Goal: Information Seeking & Learning: Learn about a topic

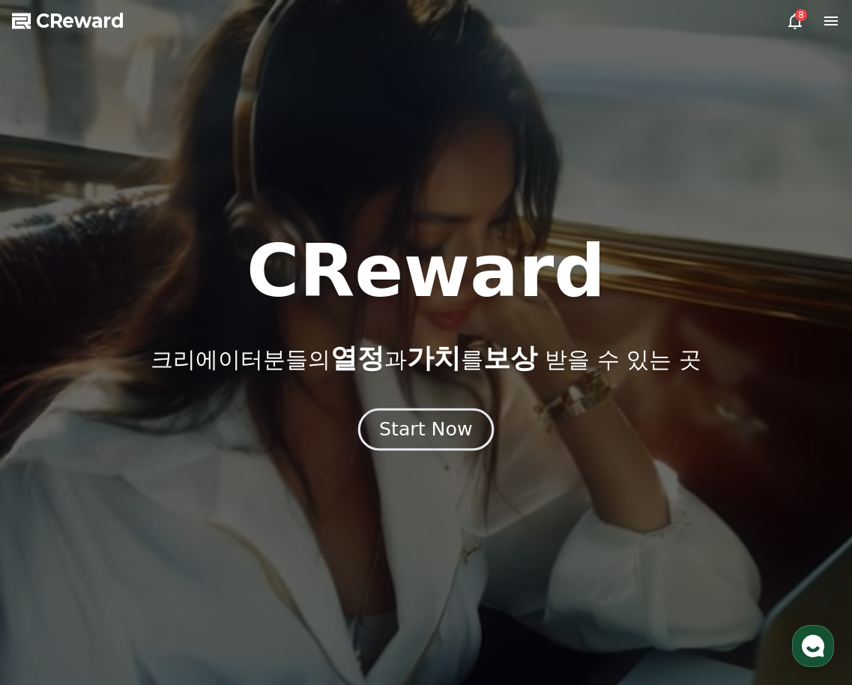
click at [444, 437] on div "Start Now" at bounding box center [425, 428] width 93 height 25
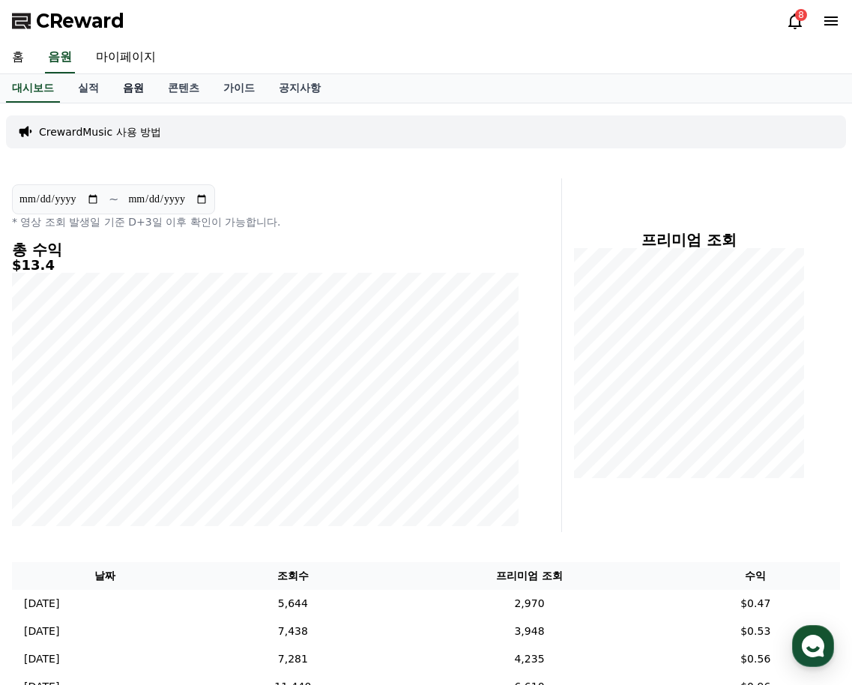
click at [130, 88] on link "음원" at bounding box center [133, 88] width 45 height 28
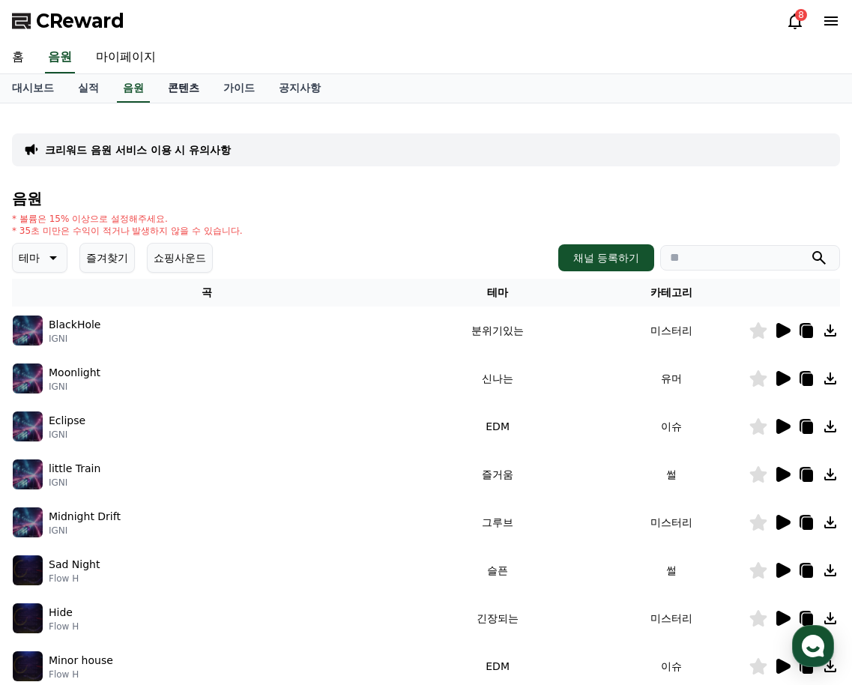
click at [194, 90] on link "콘텐츠" at bounding box center [183, 88] width 55 height 28
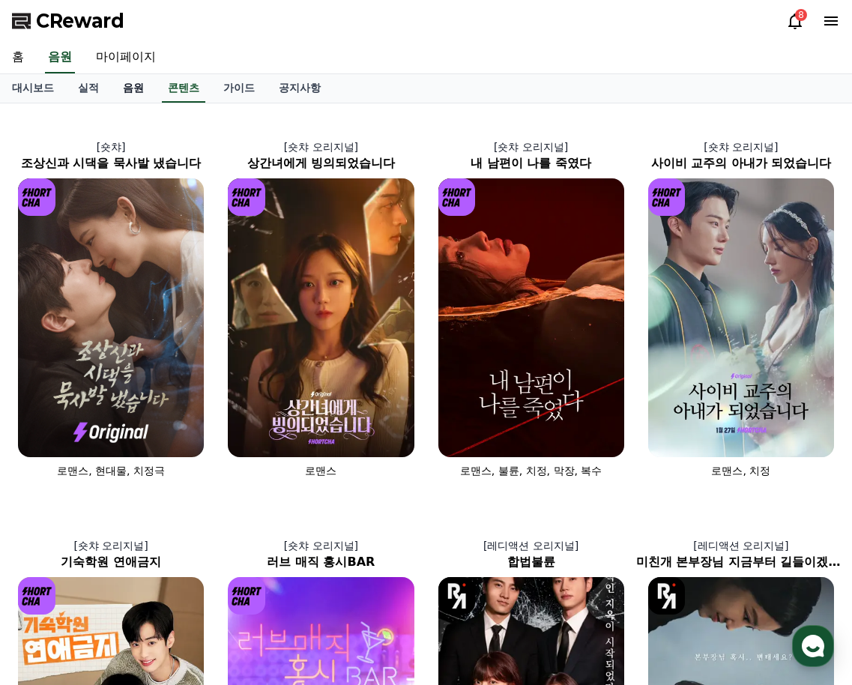
click at [136, 90] on link "음원" at bounding box center [133, 88] width 45 height 28
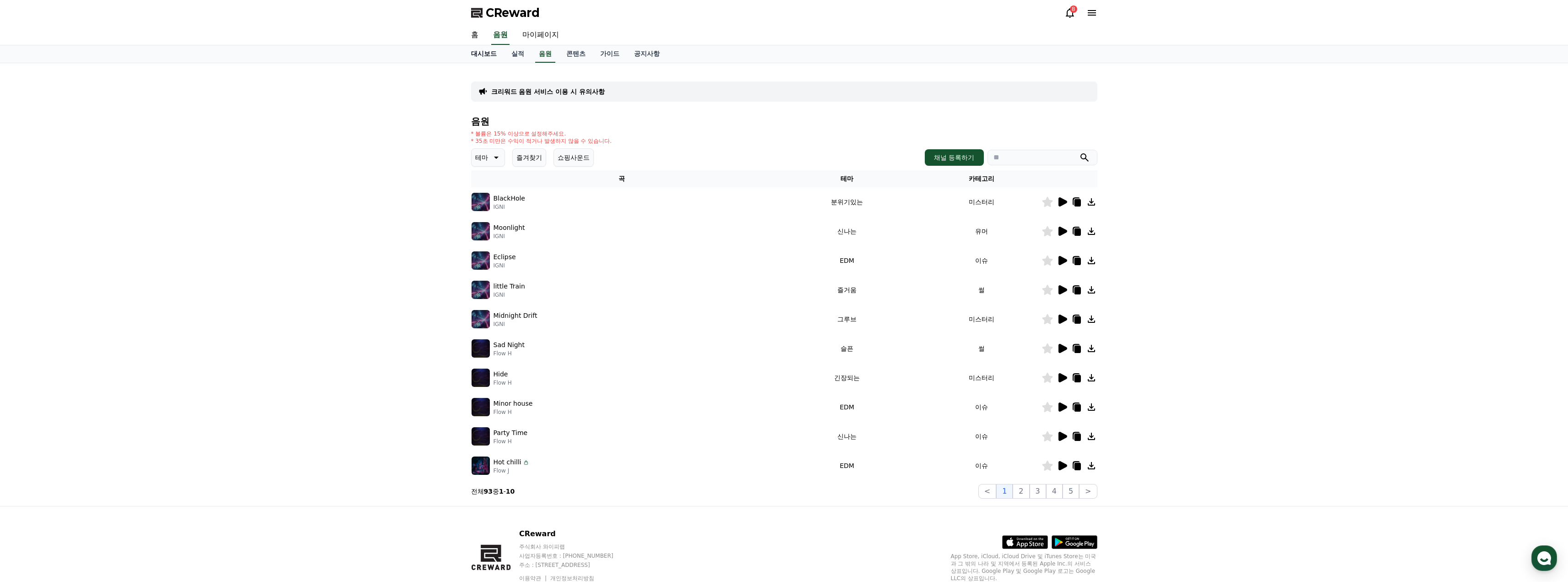
click at [480, 54] on link "대시보드" at bounding box center [484, 54] width 40 height 17
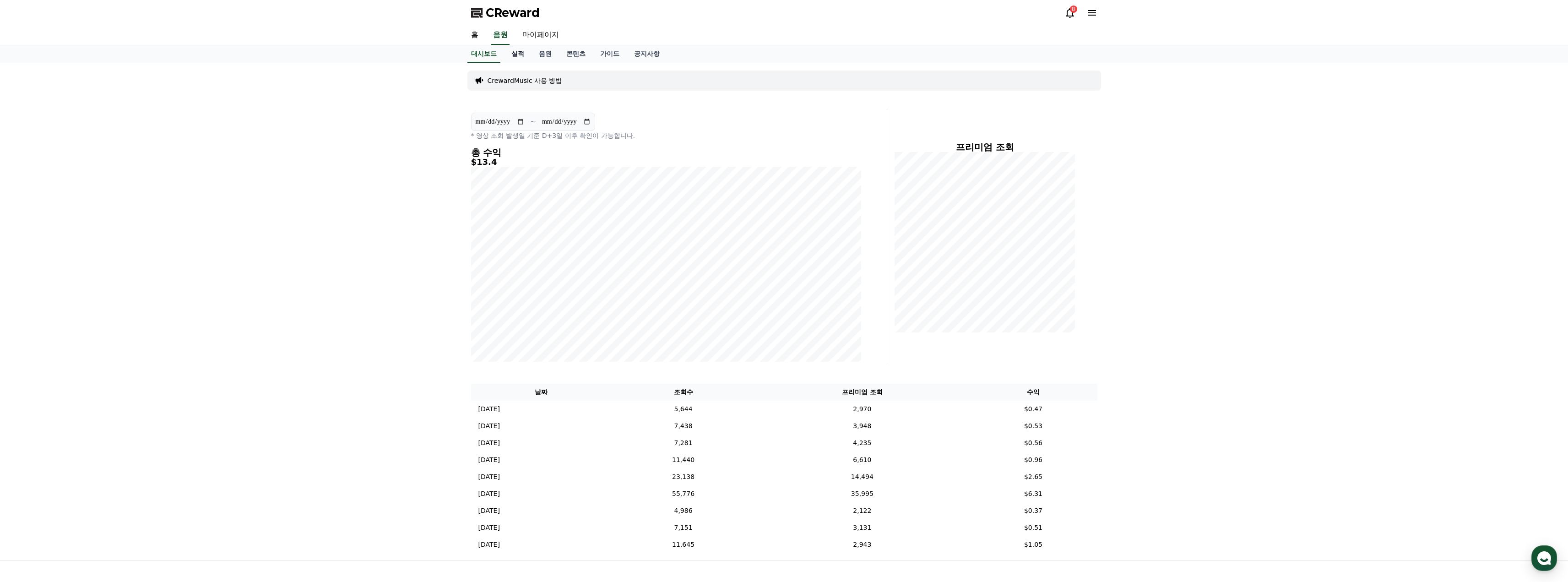
click at [516, 54] on link "실적" at bounding box center [518, 54] width 28 height 17
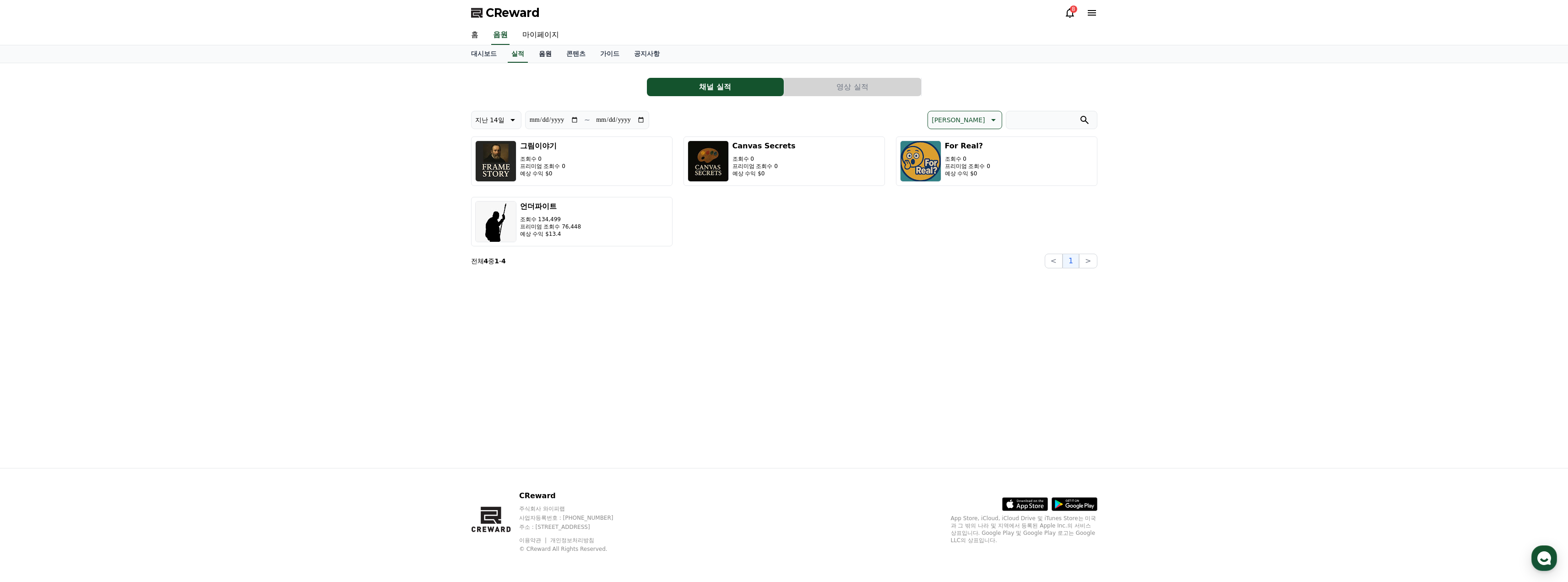
click at [520, 54] on link "음원" at bounding box center [545, 54] width 28 height 17
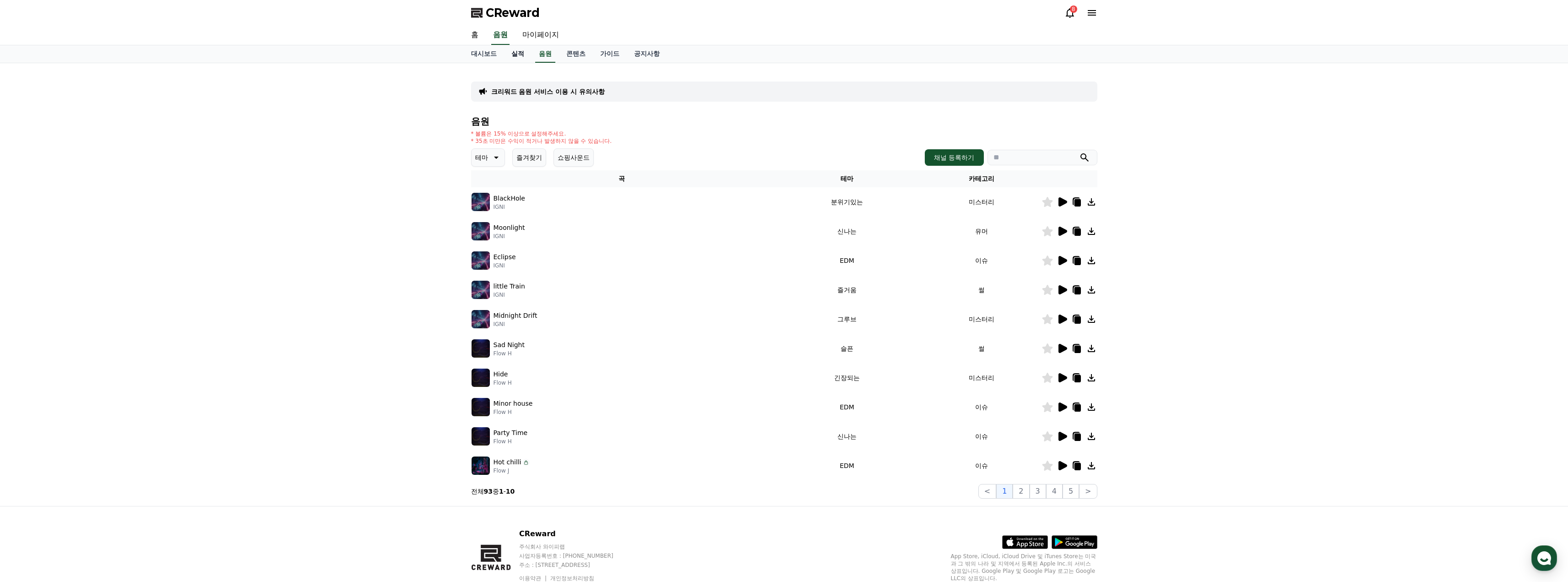
click at [520, 54] on link "실적" at bounding box center [518, 54] width 28 height 17
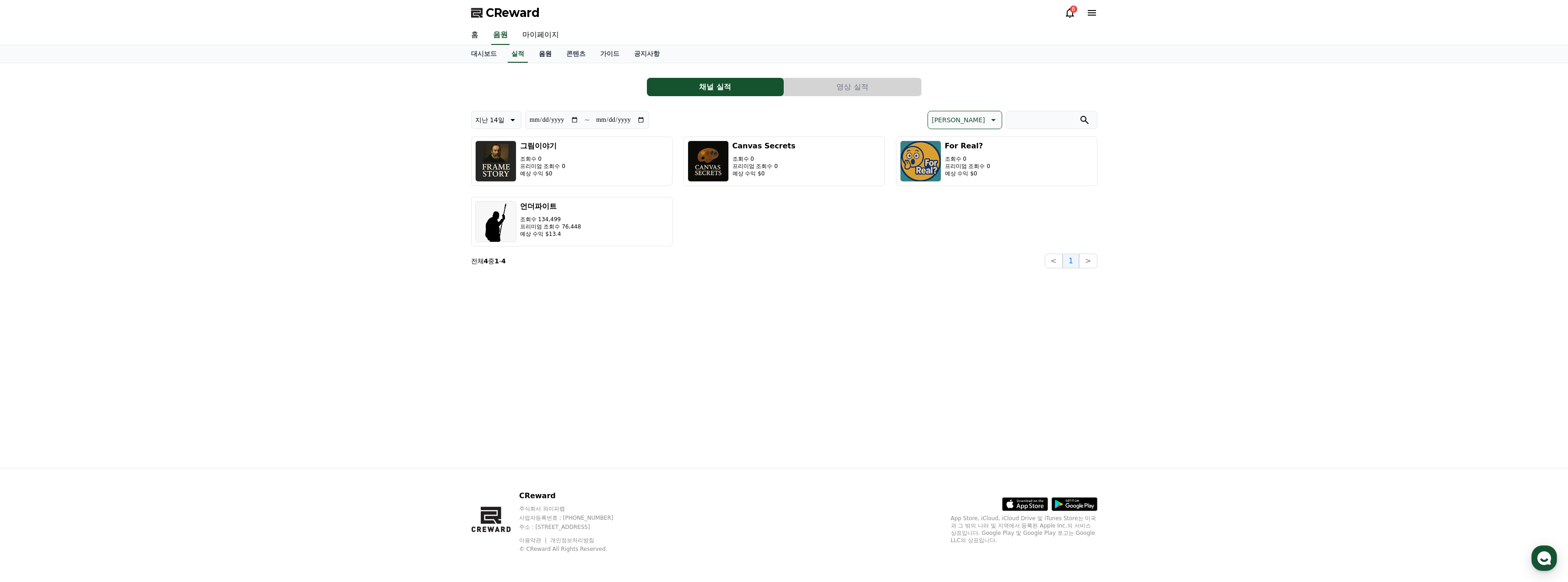
click at [520, 55] on link "음원" at bounding box center [545, 54] width 28 height 17
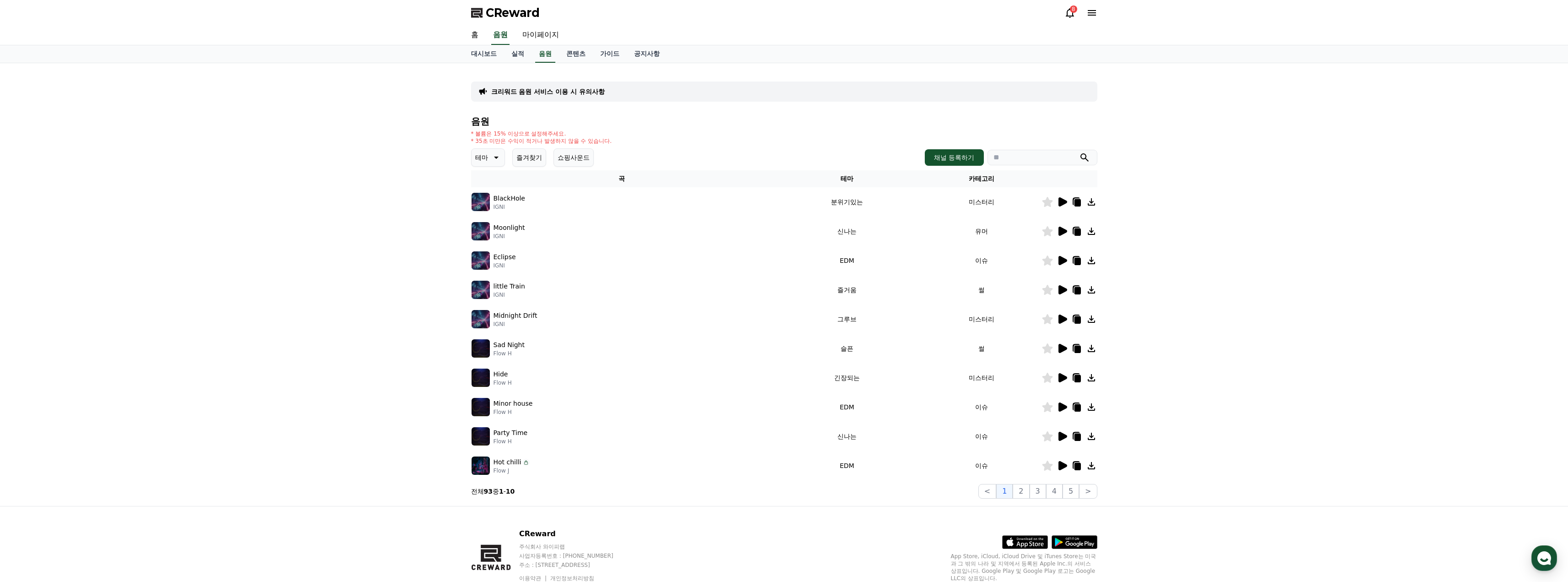
click at [482, 352] on img at bounding box center [480, 348] width 18 height 18
click at [520, 199] on icon at bounding box center [1062, 202] width 11 height 11
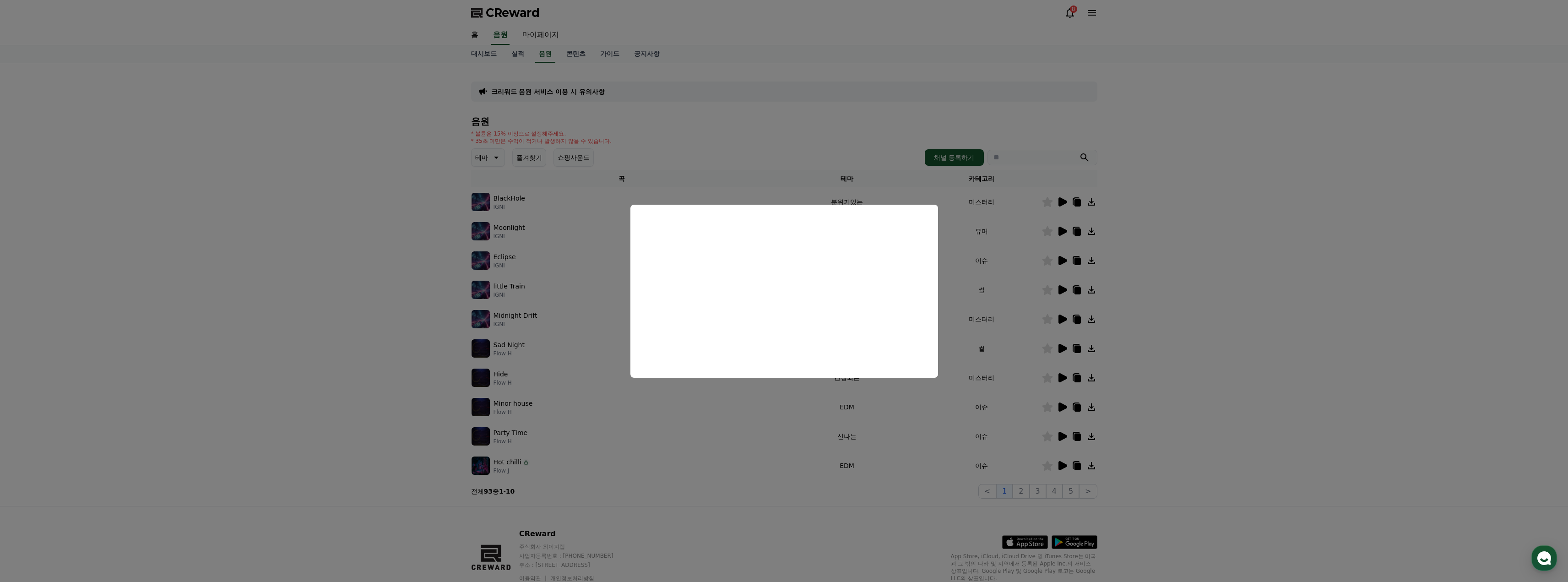
click at [350, 261] on button "close modal" at bounding box center [784, 291] width 1568 height 582
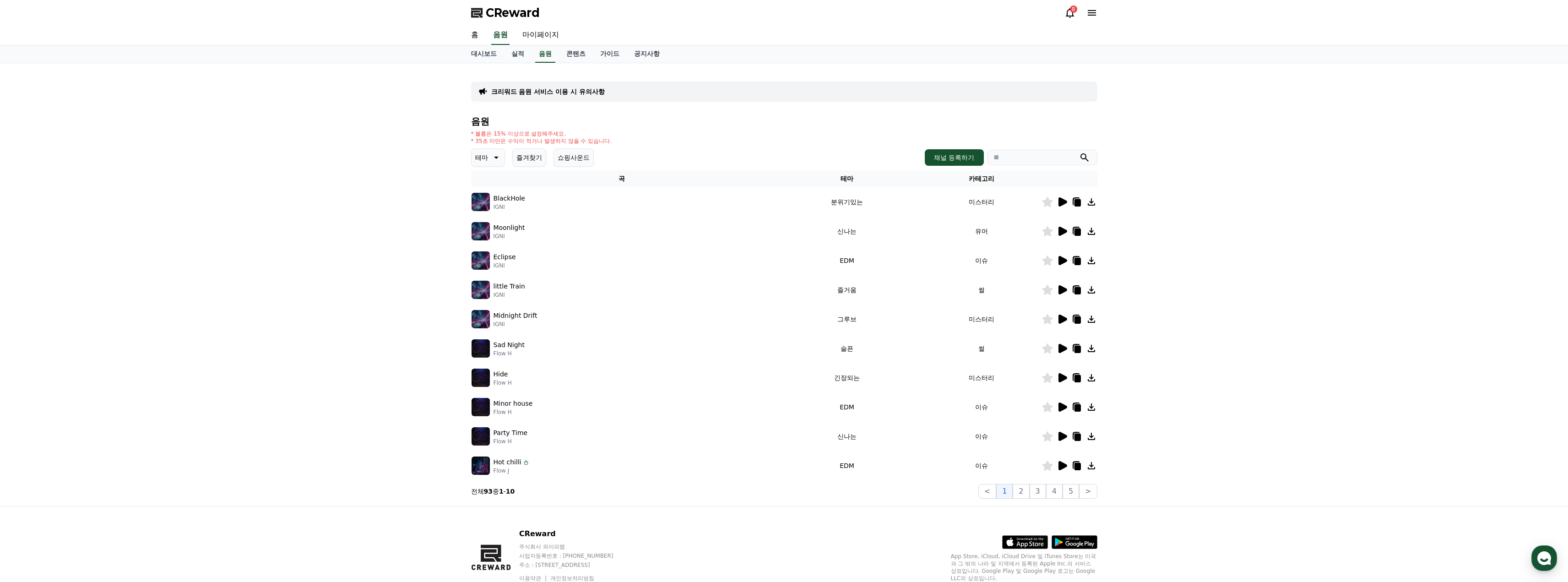
click at [520, 230] on icon at bounding box center [1062, 231] width 9 height 9
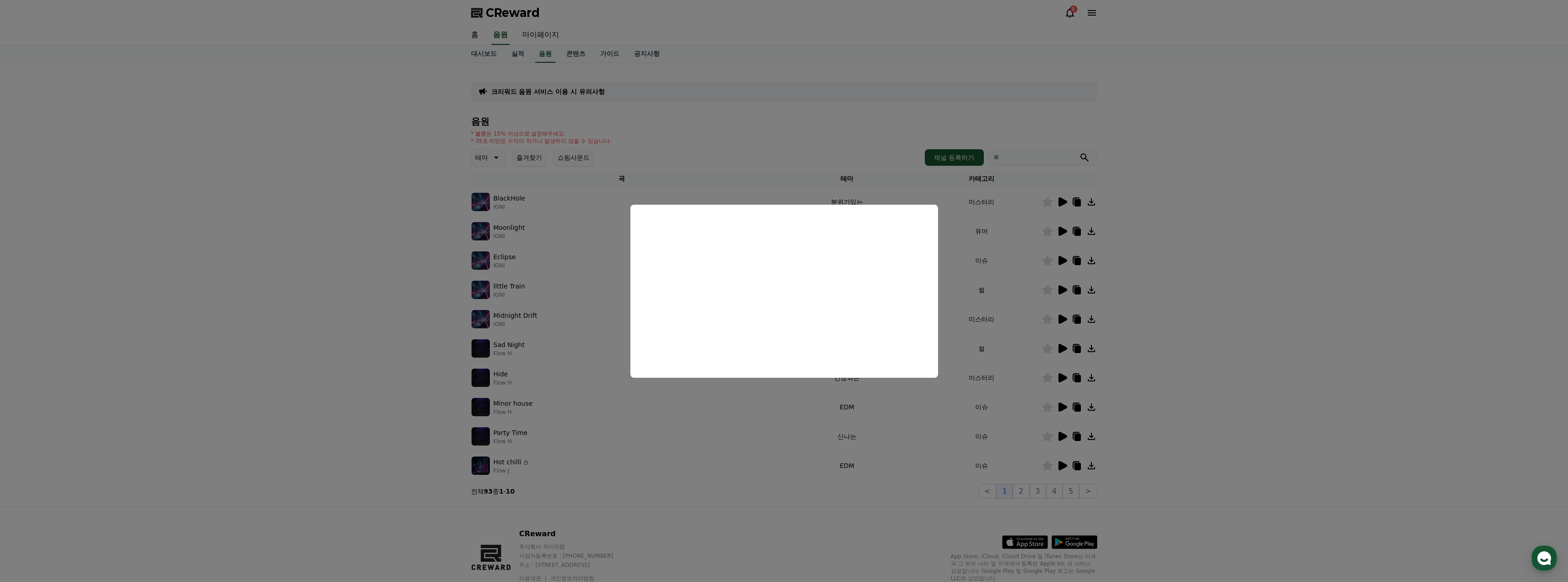
click at [520, 153] on button "close modal" at bounding box center [784, 291] width 1568 height 582
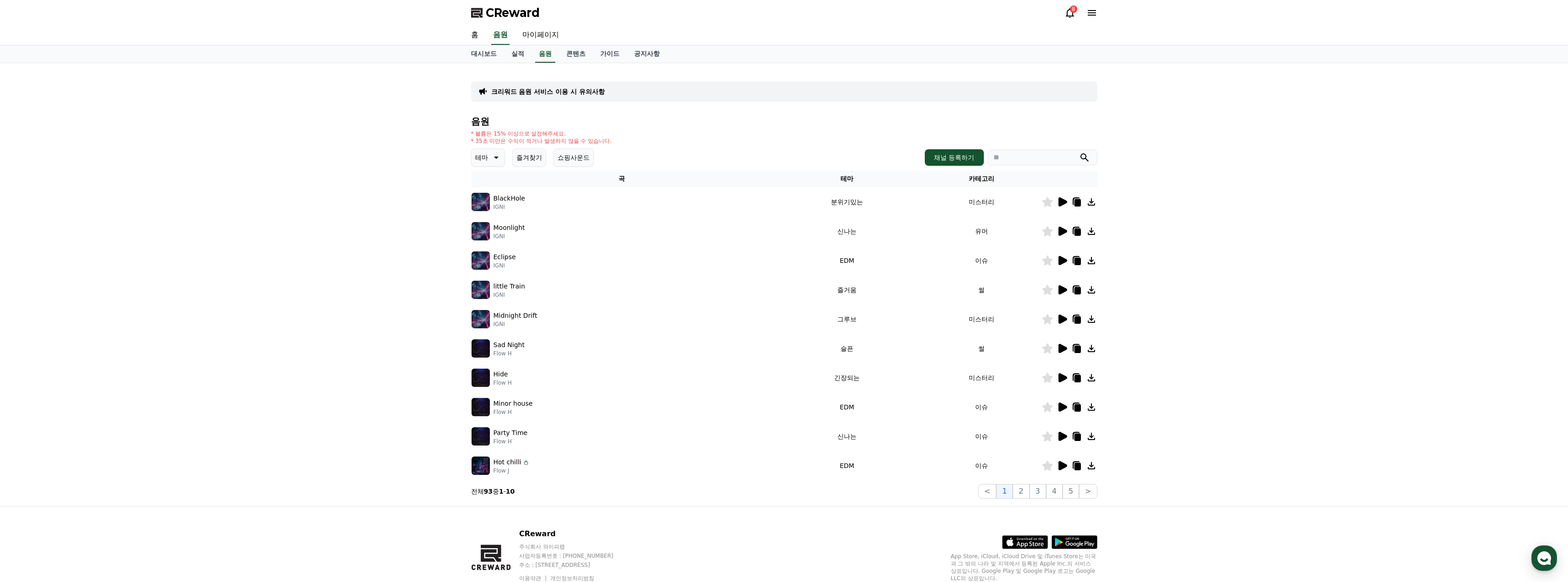
click at [520, 163] on button "쇼핑사운드" at bounding box center [573, 158] width 40 height 18
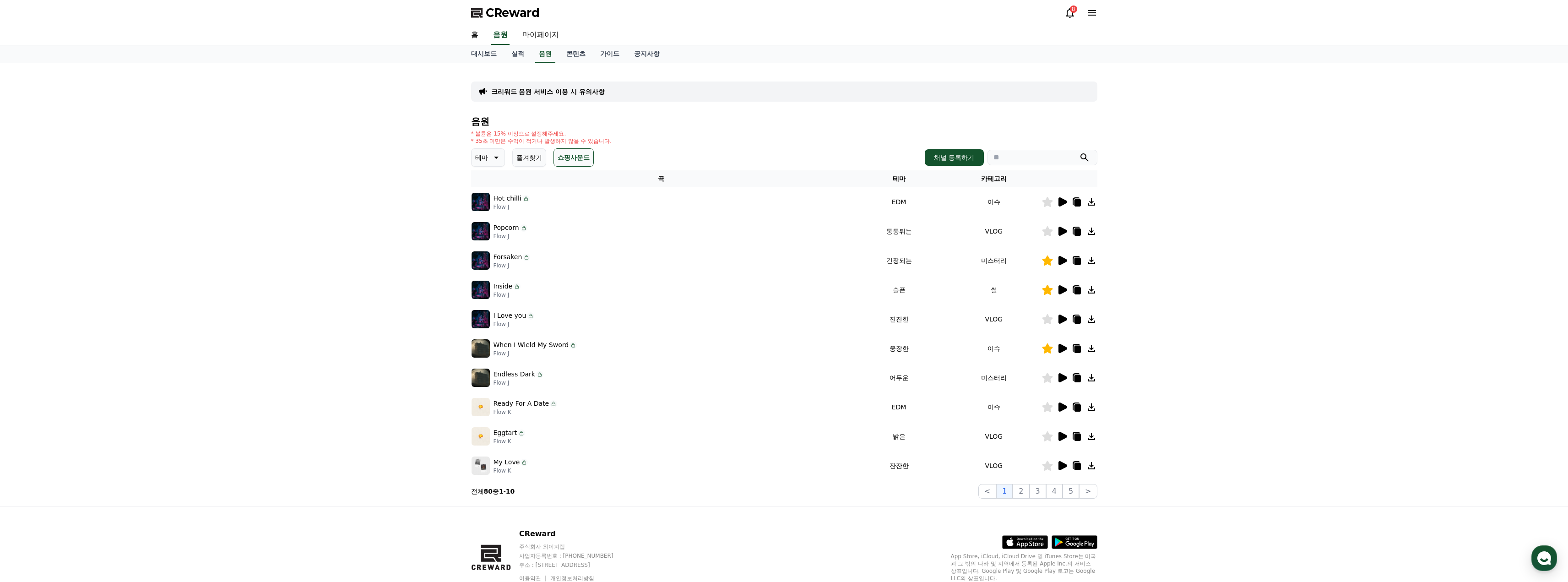
click at [520, 205] on icon at bounding box center [1062, 202] width 11 height 11
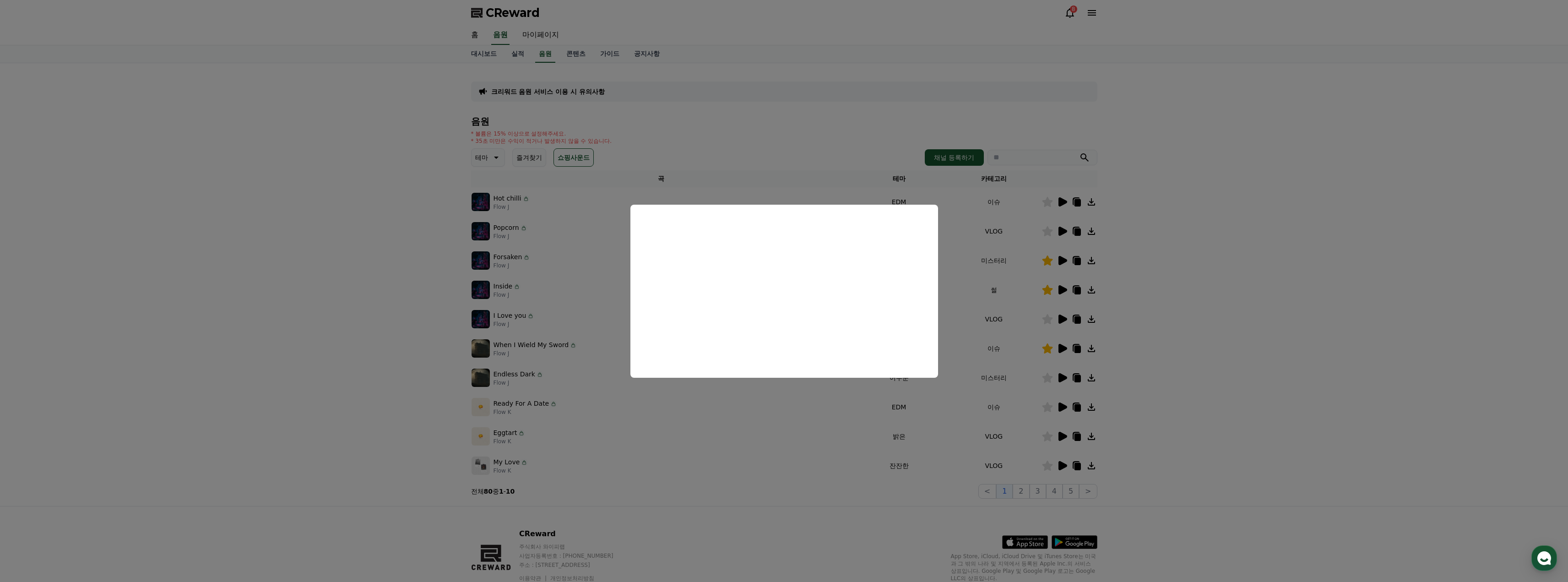
click at [520, 207] on button "close modal" at bounding box center [784, 291] width 1568 height 582
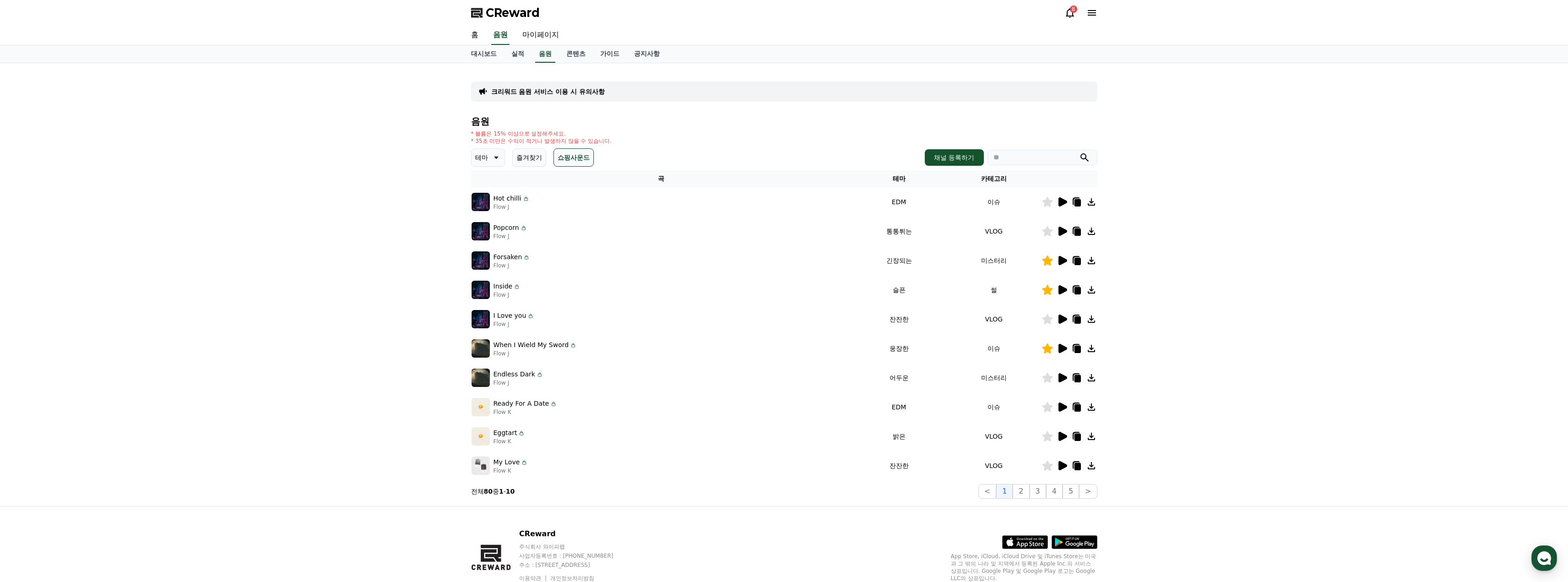
click at [520, 203] on icon at bounding box center [1091, 202] width 11 height 11
click at [520, 229] on icon at bounding box center [1062, 231] width 11 height 11
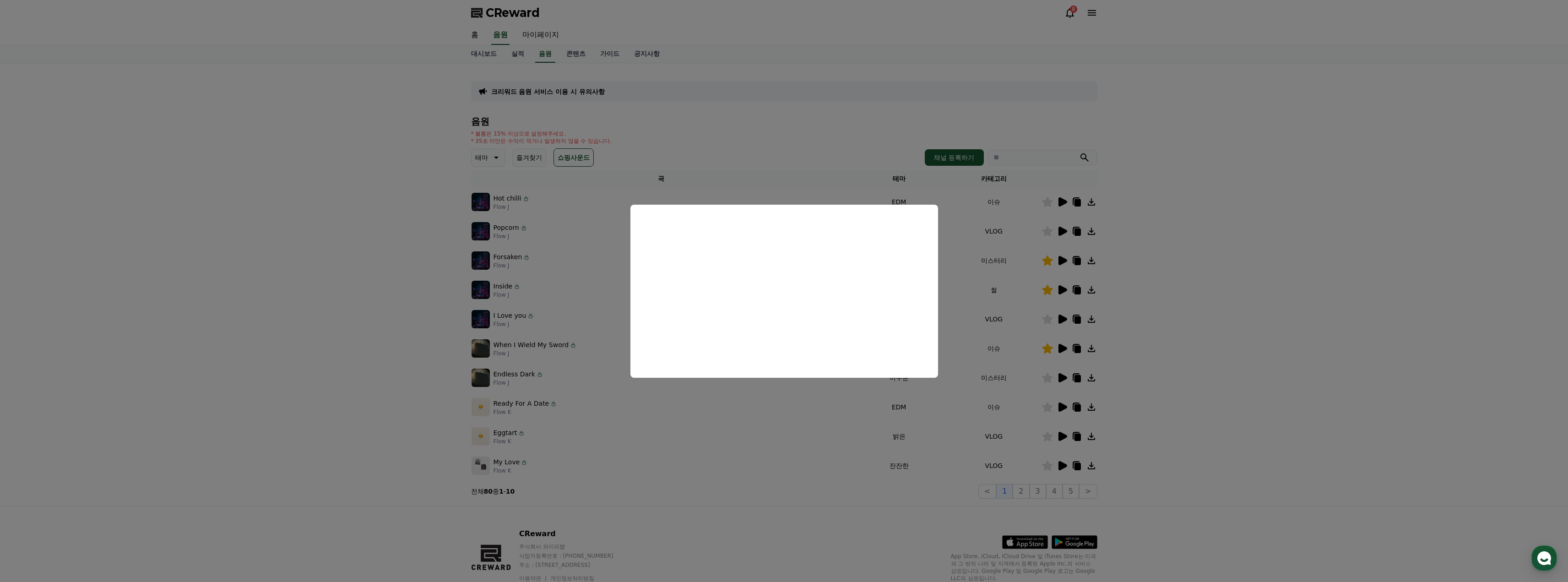
click at [520, 254] on button "close modal" at bounding box center [784, 291] width 1568 height 582
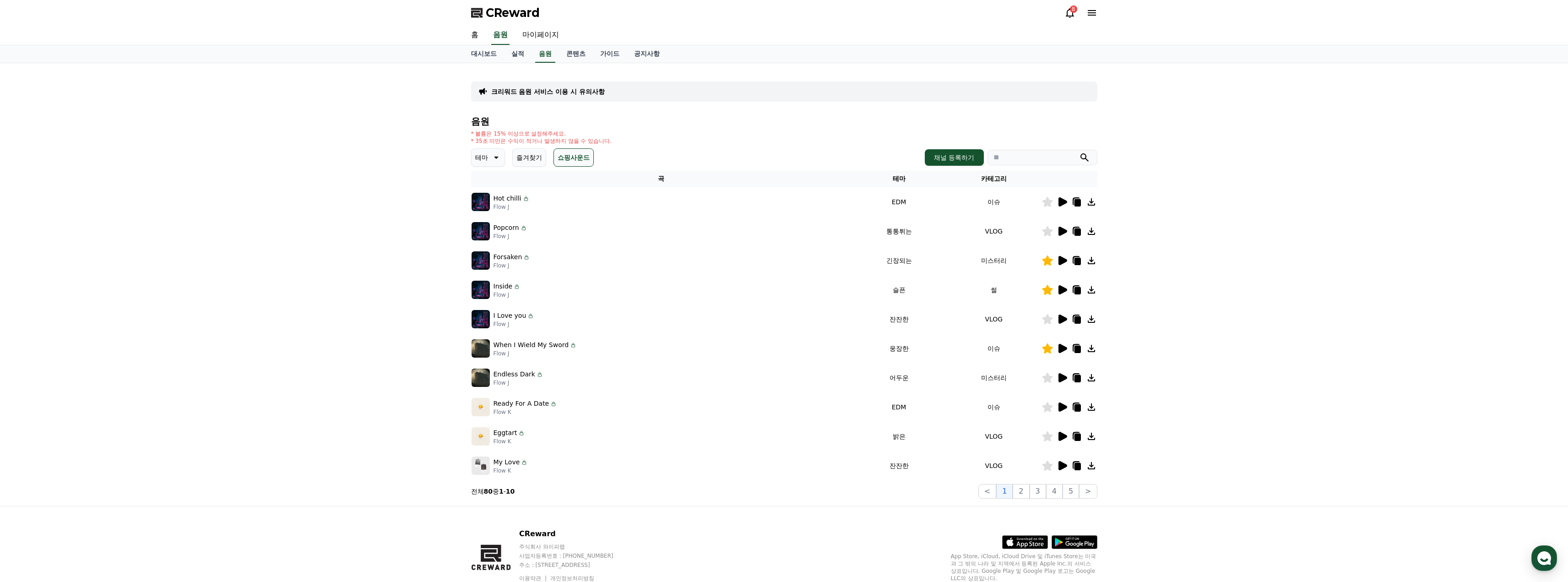
click at [520, 231] on icon at bounding box center [1062, 231] width 9 height 9
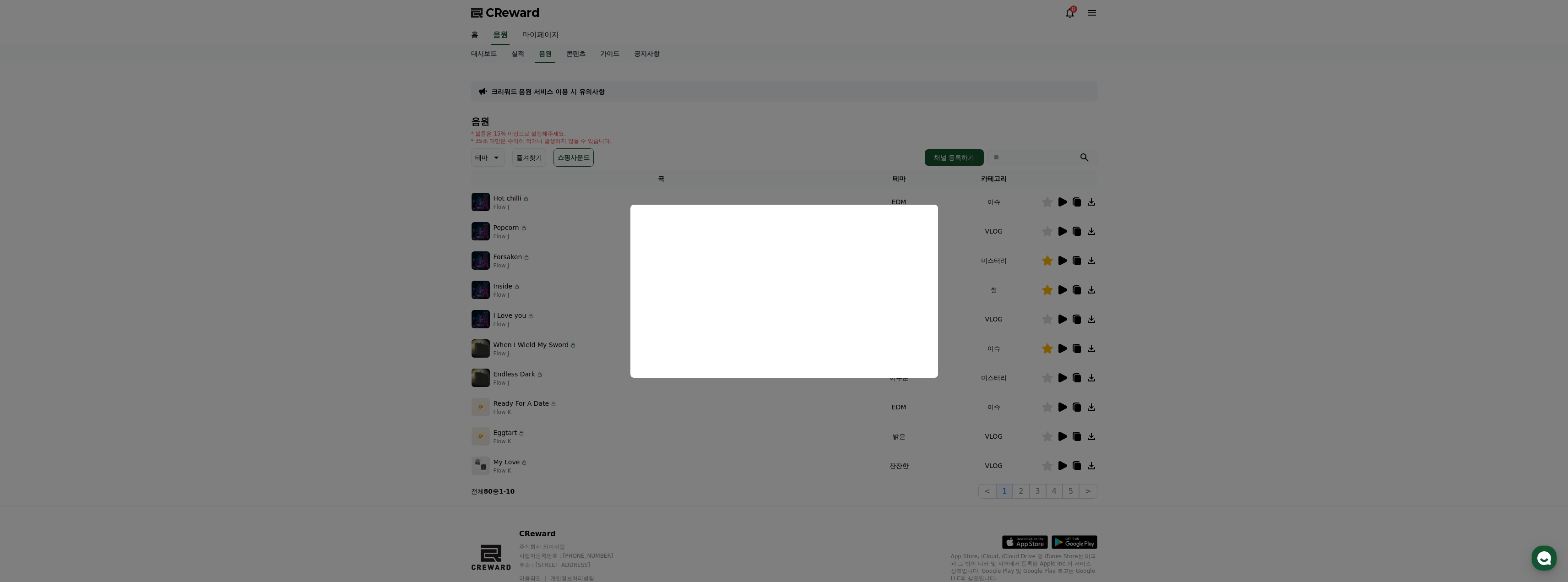
click at [520, 260] on button "close modal" at bounding box center [784, 291] width 1568 height 582
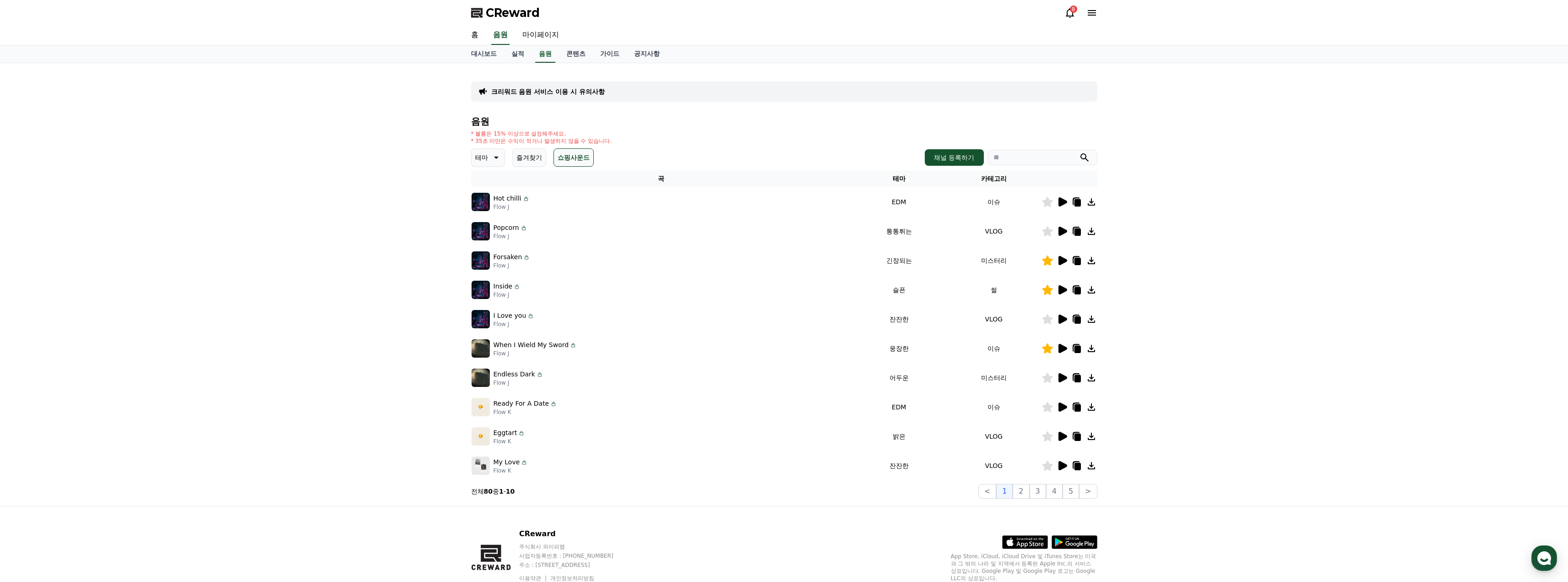
click at [520, 260] on icon at bounding box center [1062, 260] width 9 height 9
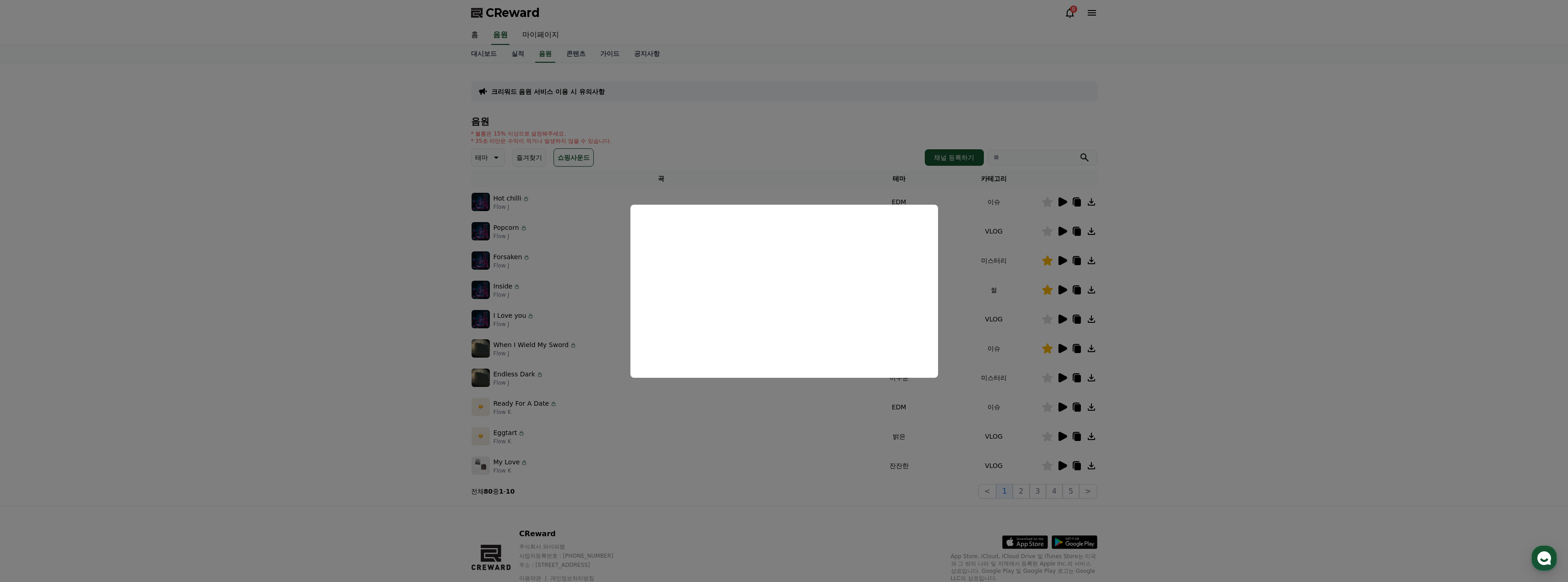
click at [520, 292] on button "close modal" at bounding box center [784, 291] width 1568 height 582
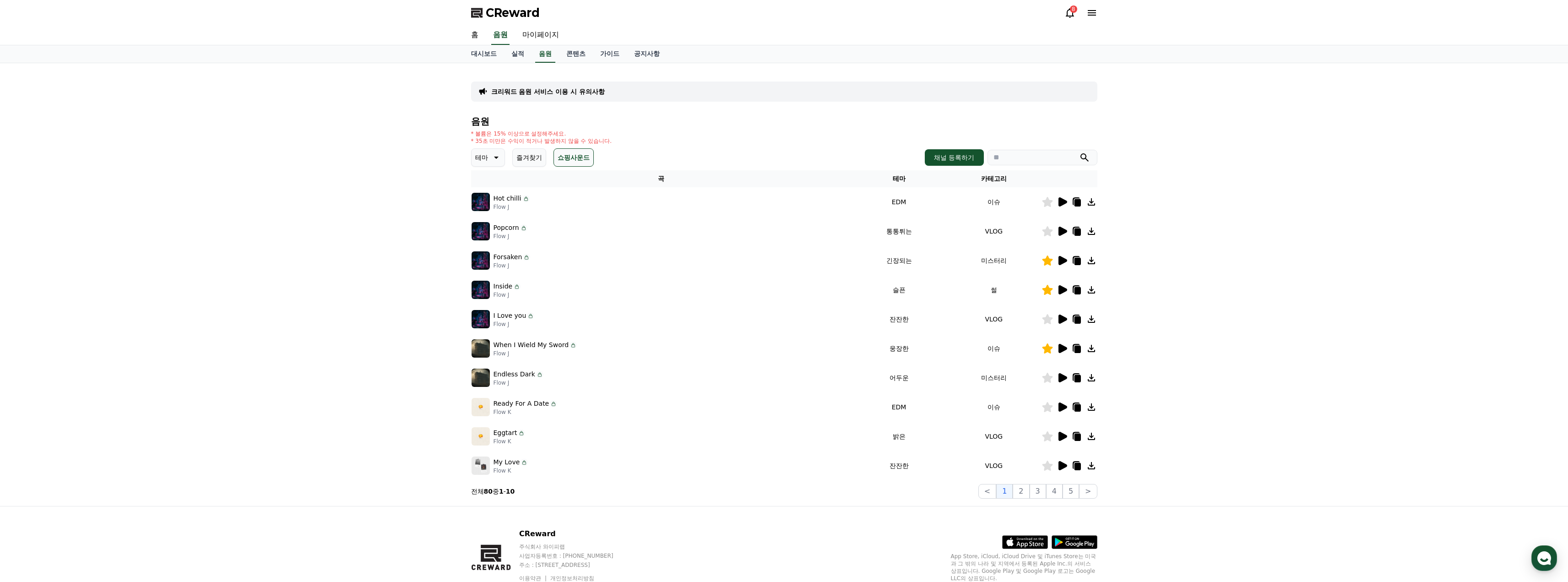
click at [520, 257] on icon at bounding box center [1062, 260] width 11 height 11
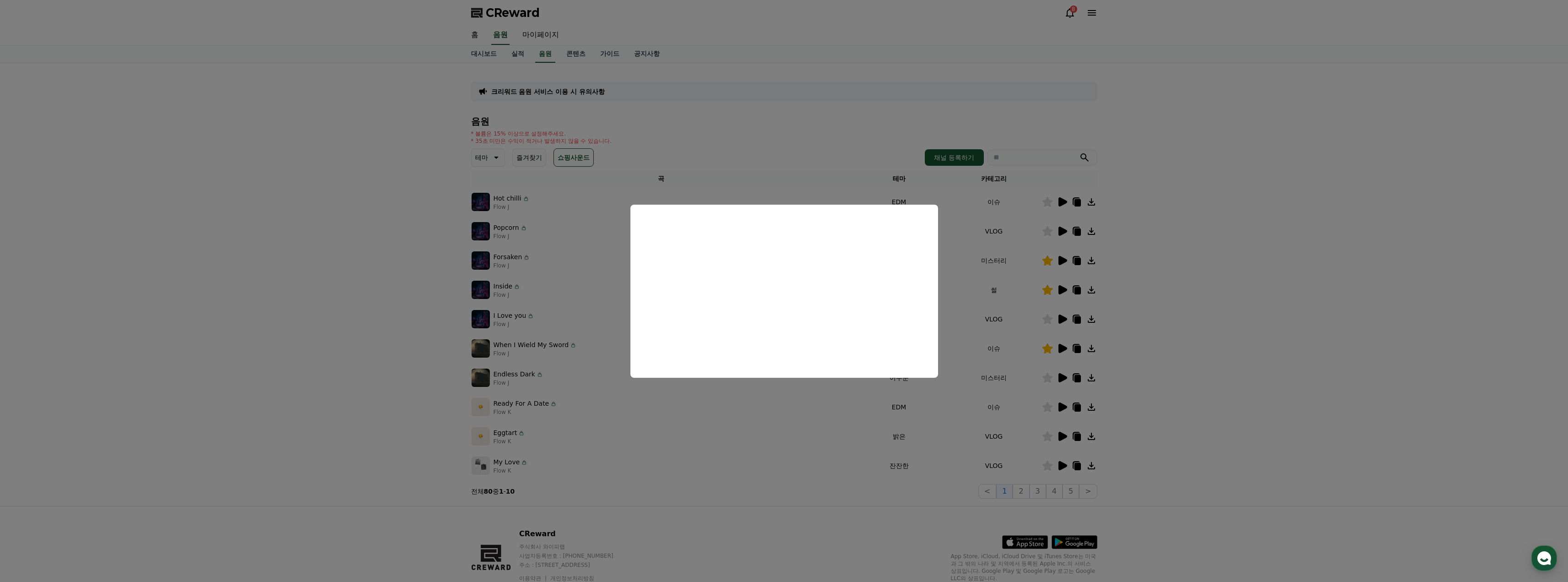
drag, startPoint x: 1317, startPoint y: 339, endPoint x: 1300, endPoint y: 340, distance: 17.0
click at [520, 339] on button "close modal" at bounding box center [784, 291] width 1568 height 582
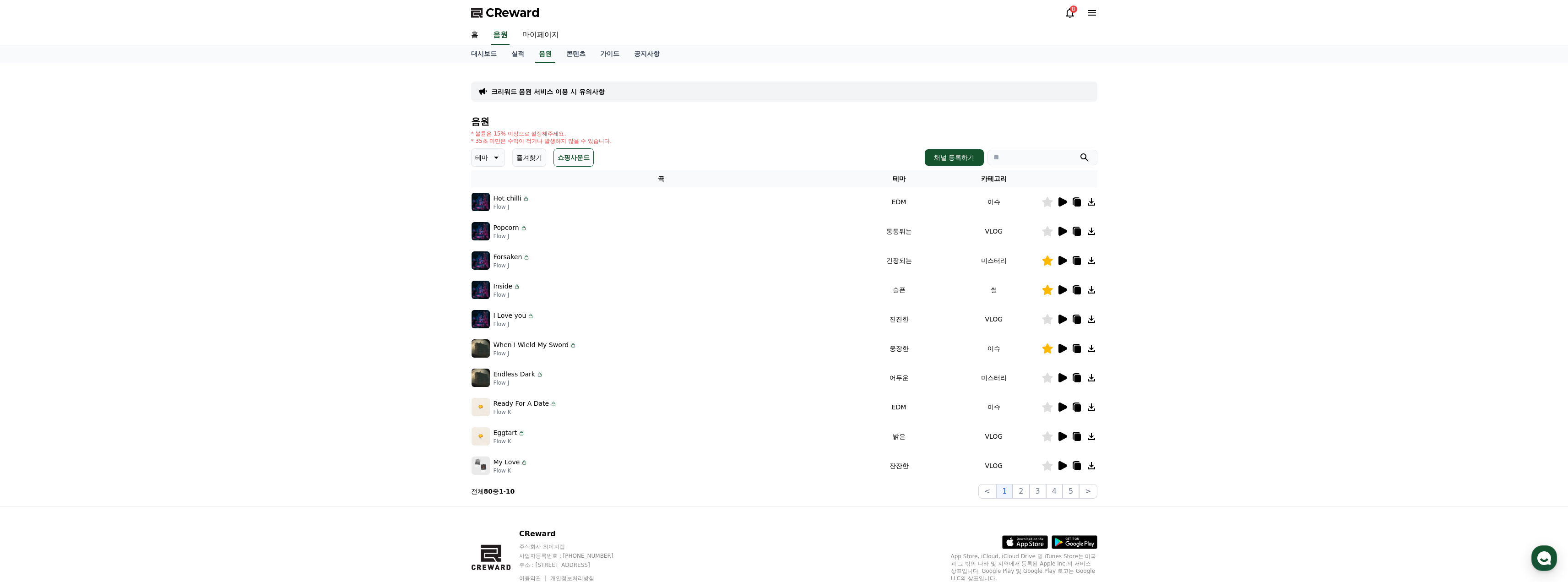
click at [520, 291] on icon at bounding box center [1062, 290] width 9 height 9
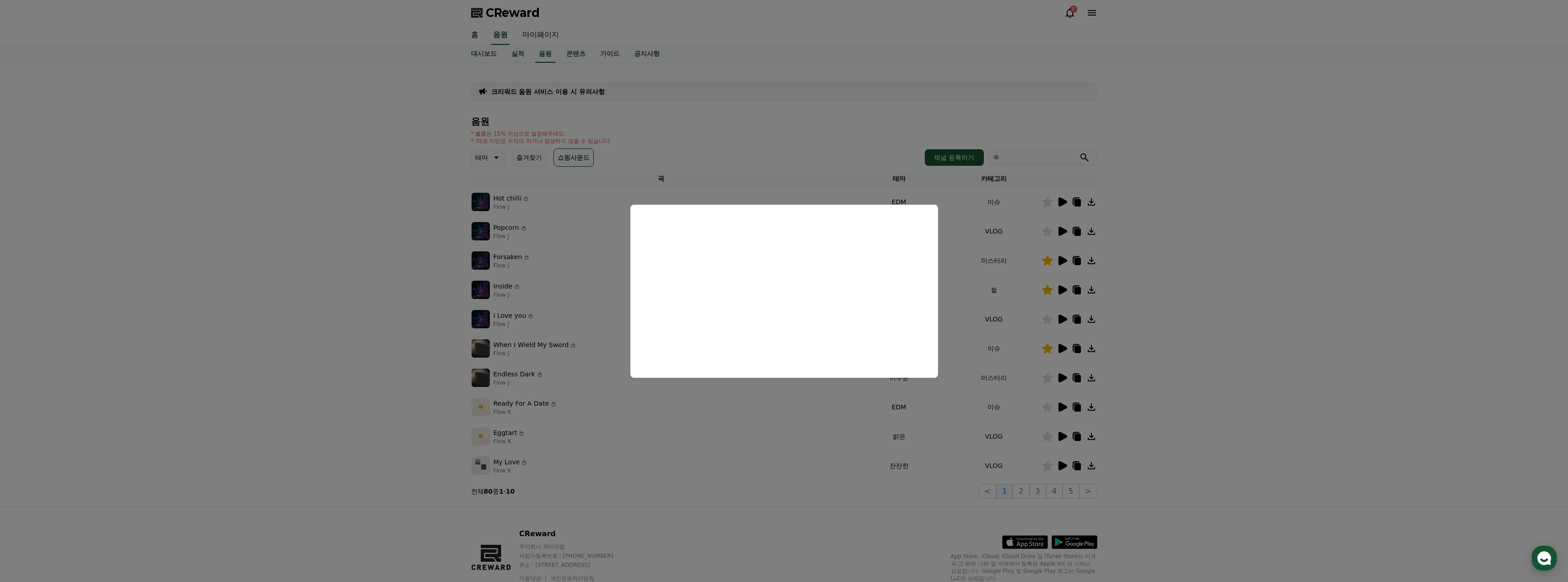
click at [520, 292] on button "close modal" at bounding box center [784, 291] width 1568 height 582
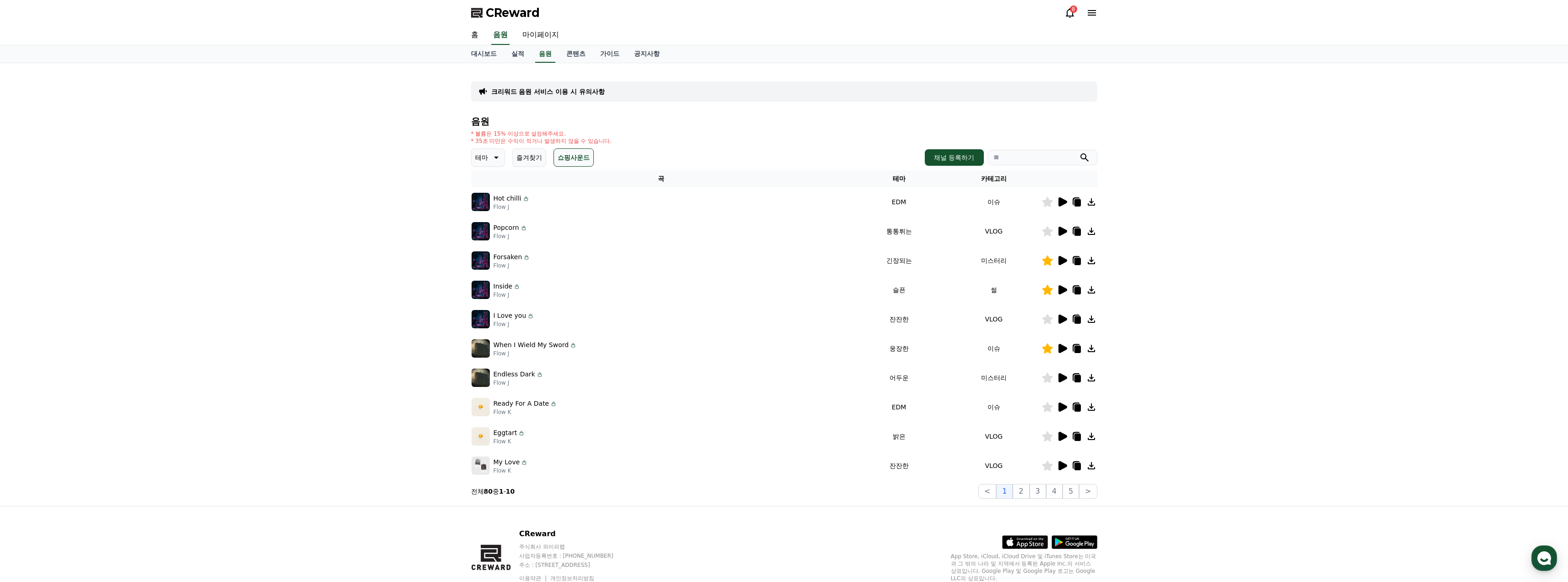
click at [520, 320] on icon at bounding box center [1062, 319] width 9 height 9
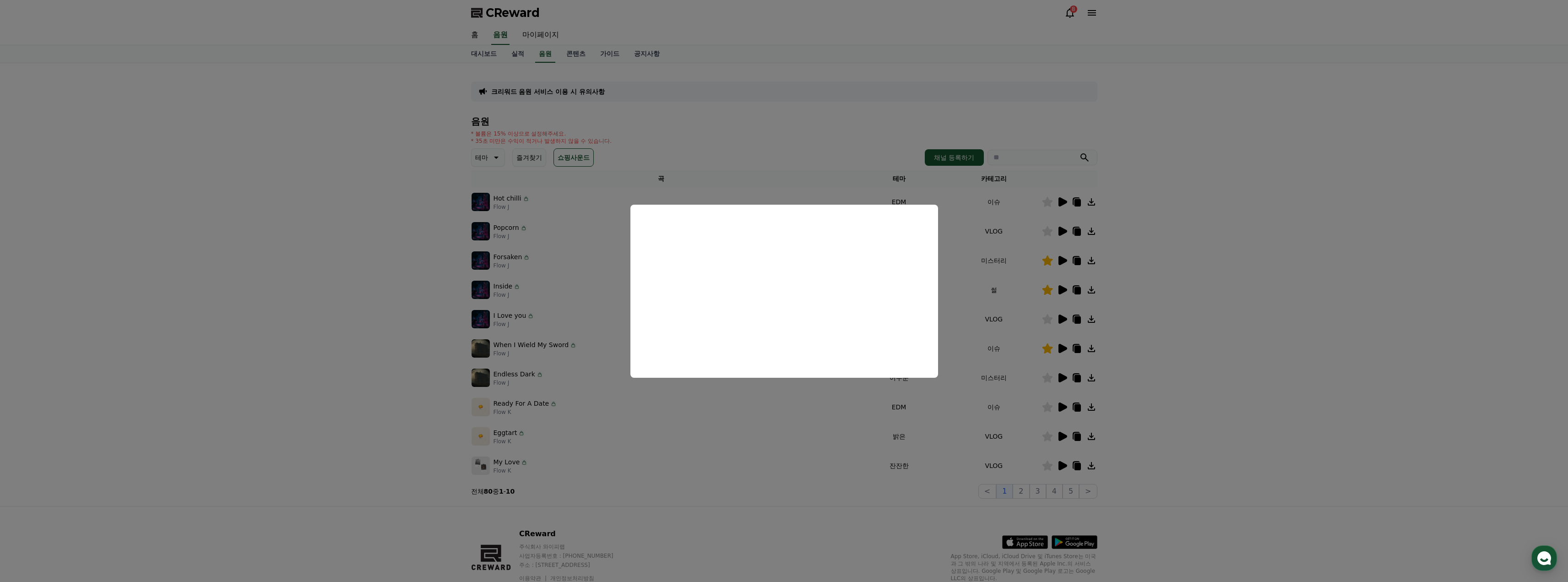
click at [520, 349] on button "close modal" at bounding box center [784, 291] width 1568 height 582
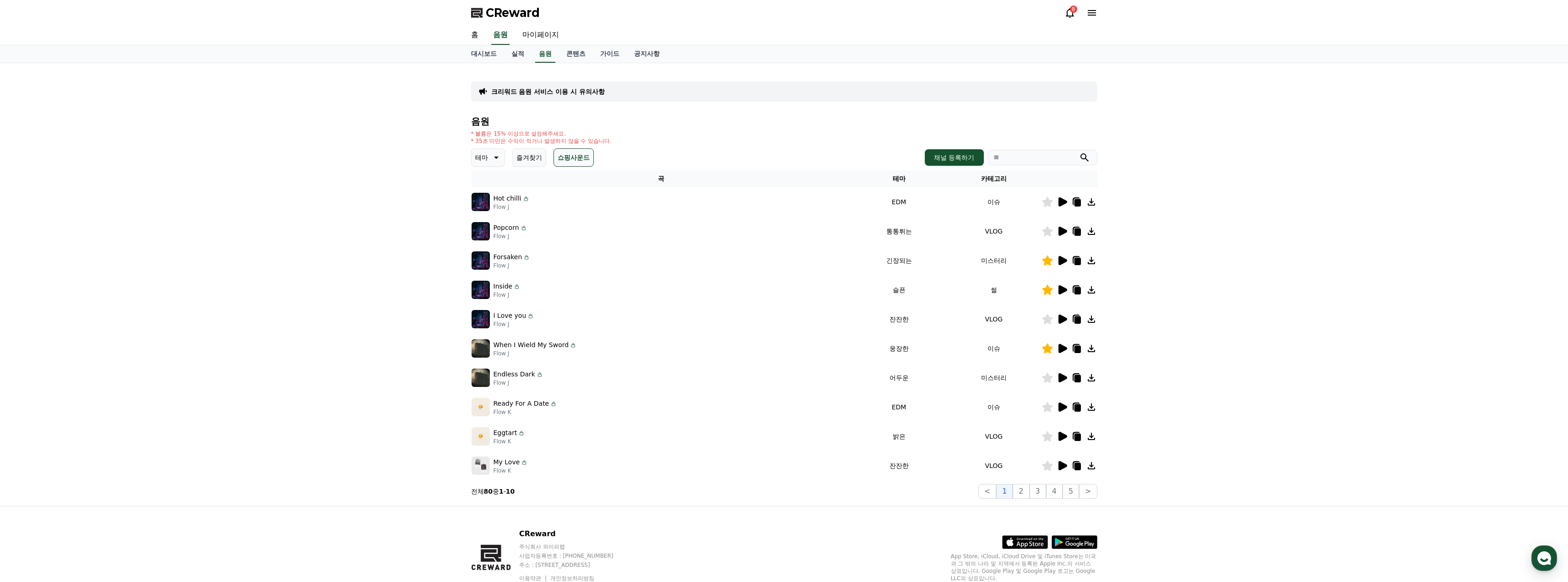
click at [520, 349] on icon at bounding box center [1062, 348] width 9 height 9
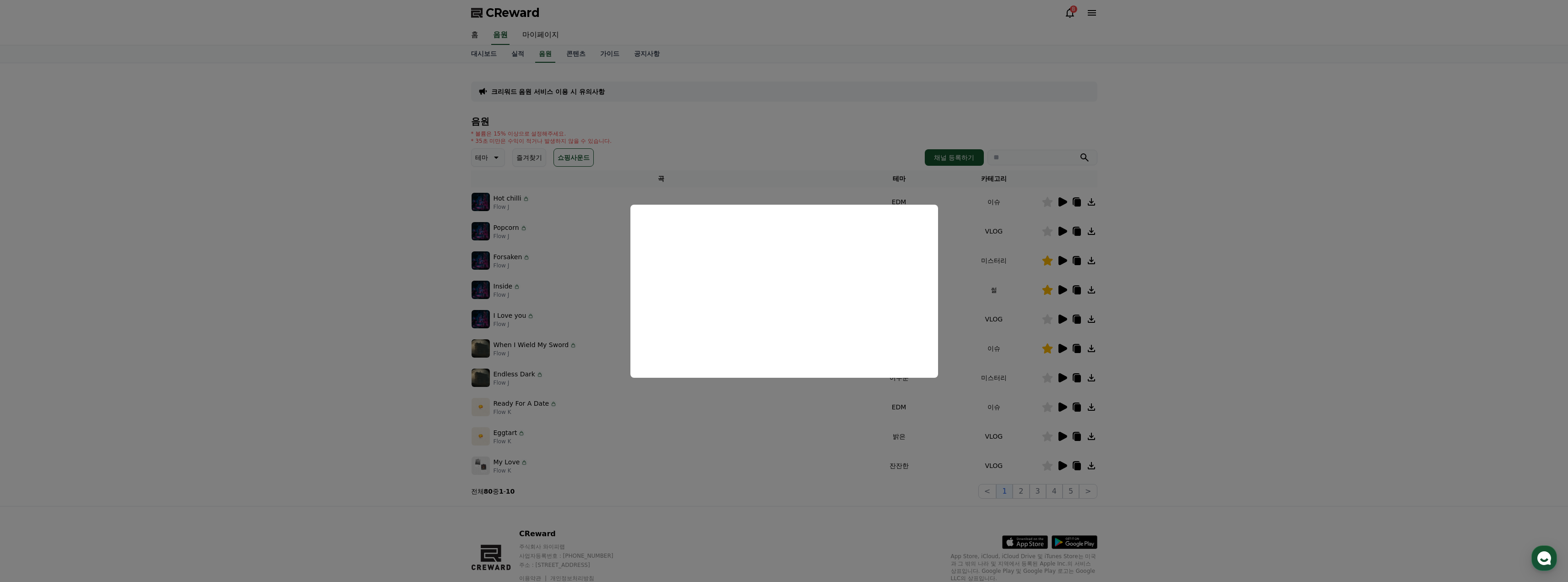
click at [520, 152] on button "close modal" at bounding box center [784, 291] width 1568 height 582
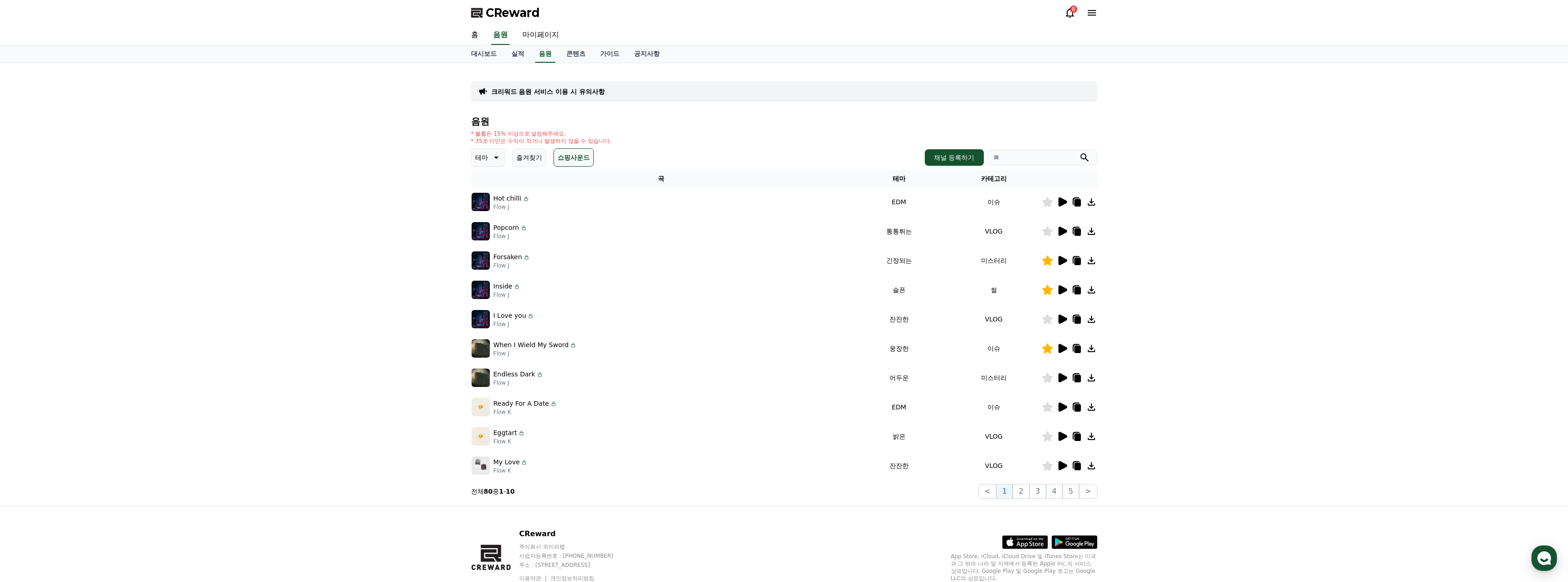
click at [495, 153] on icon at bounding box center [495, 158] width 11 height 11
click at [493, 209] on button "통통튀는" at bounding box center [489, 209] width 33 height 20
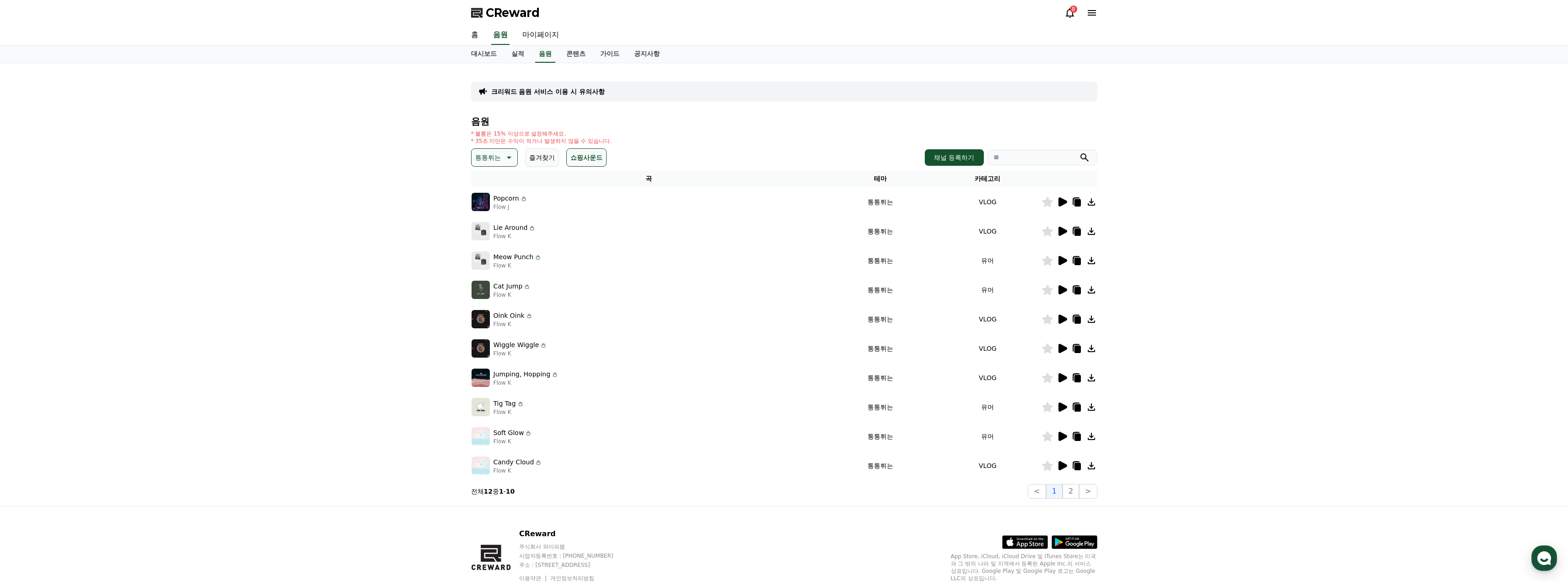
click at [1060, 232] on icon at bounding box center [1062, 231] width 9 height 9
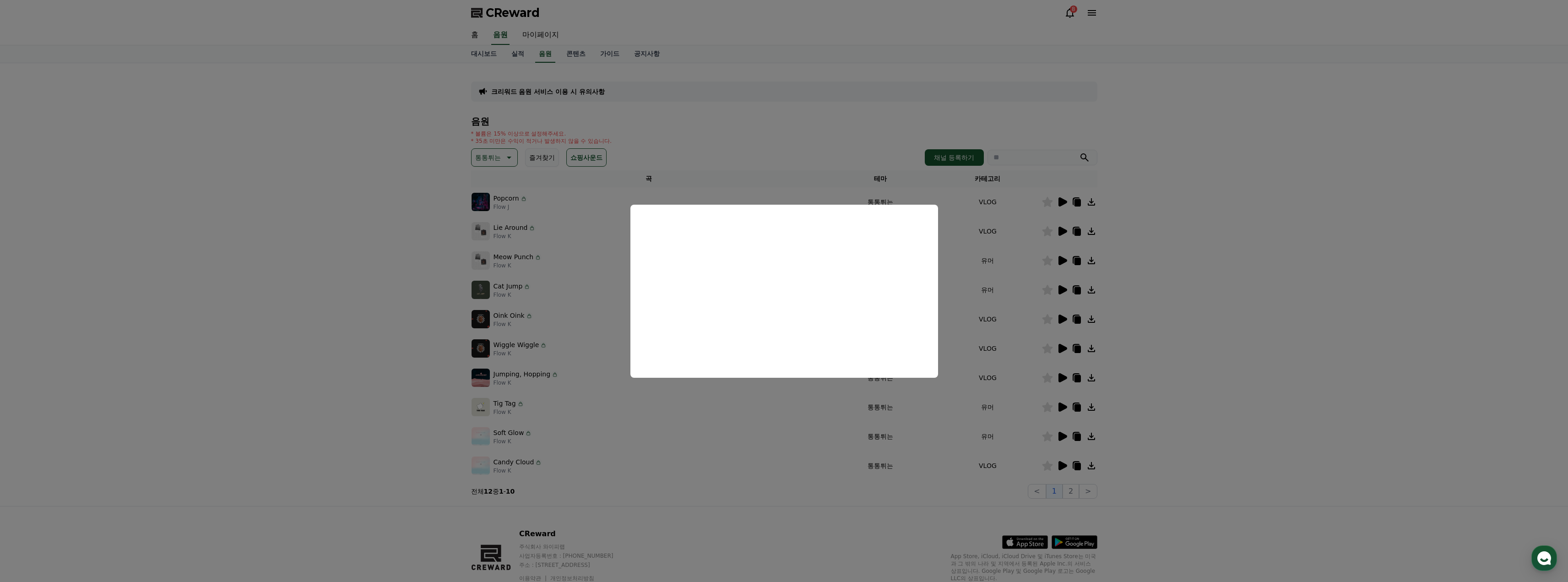
click at [1067, 258] on button "close modal" at bounding box center [784, 291] width 1568 height 582
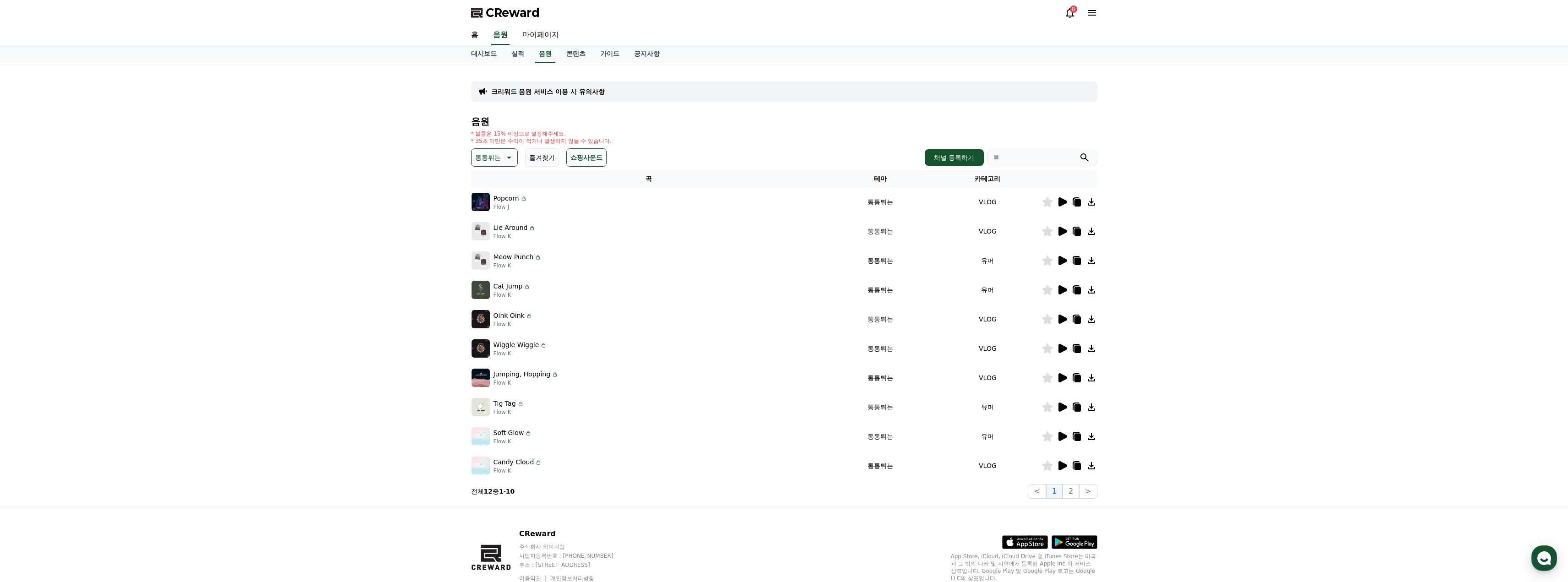
click at [1062, 258] on icon at bounding box center [1062, 260] width 9 height 9
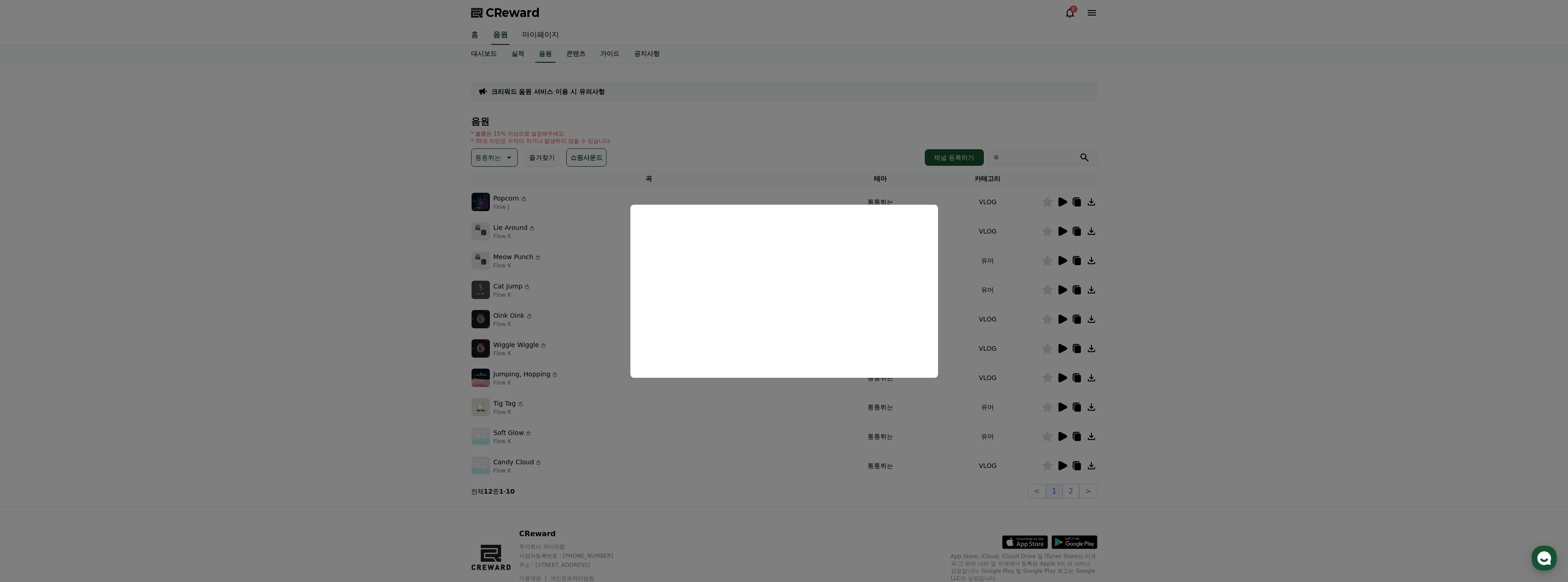
click at [1064, 292] on button "close modal" at bounding box center [784, 291] width 1568 height 582
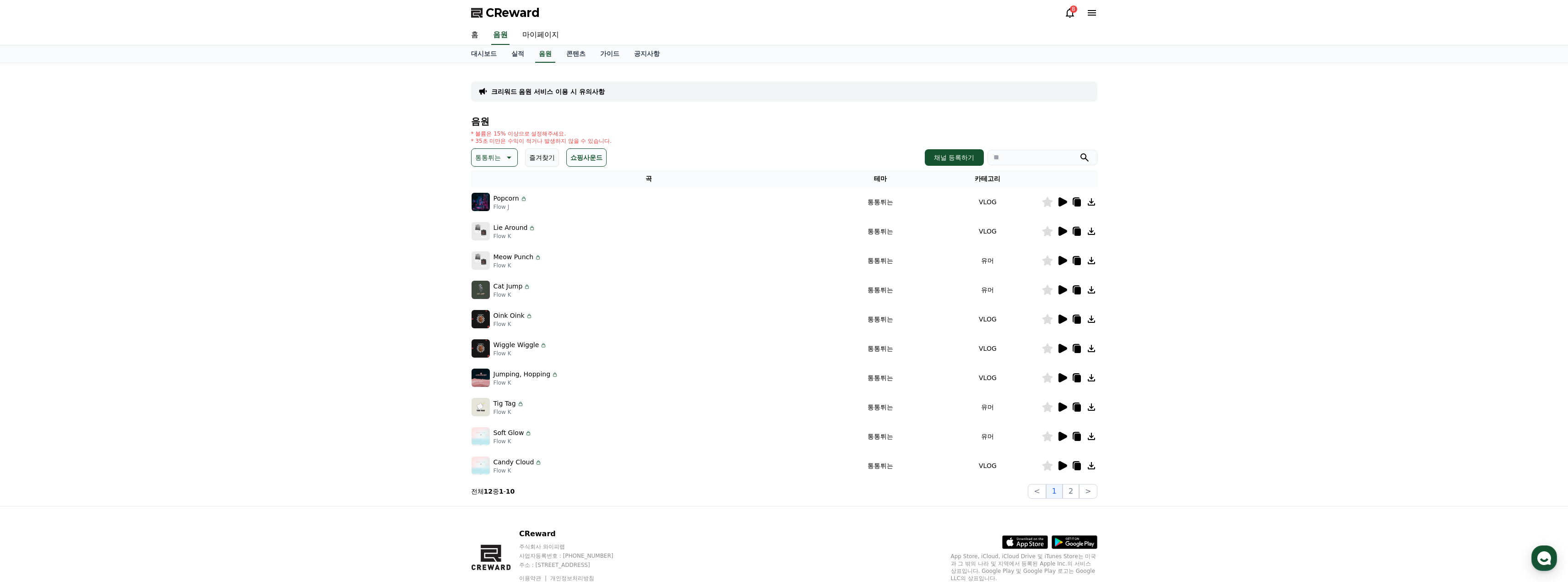
click at [1065, 290] on icon at bounding box center [1062, 290] width 9 height 9
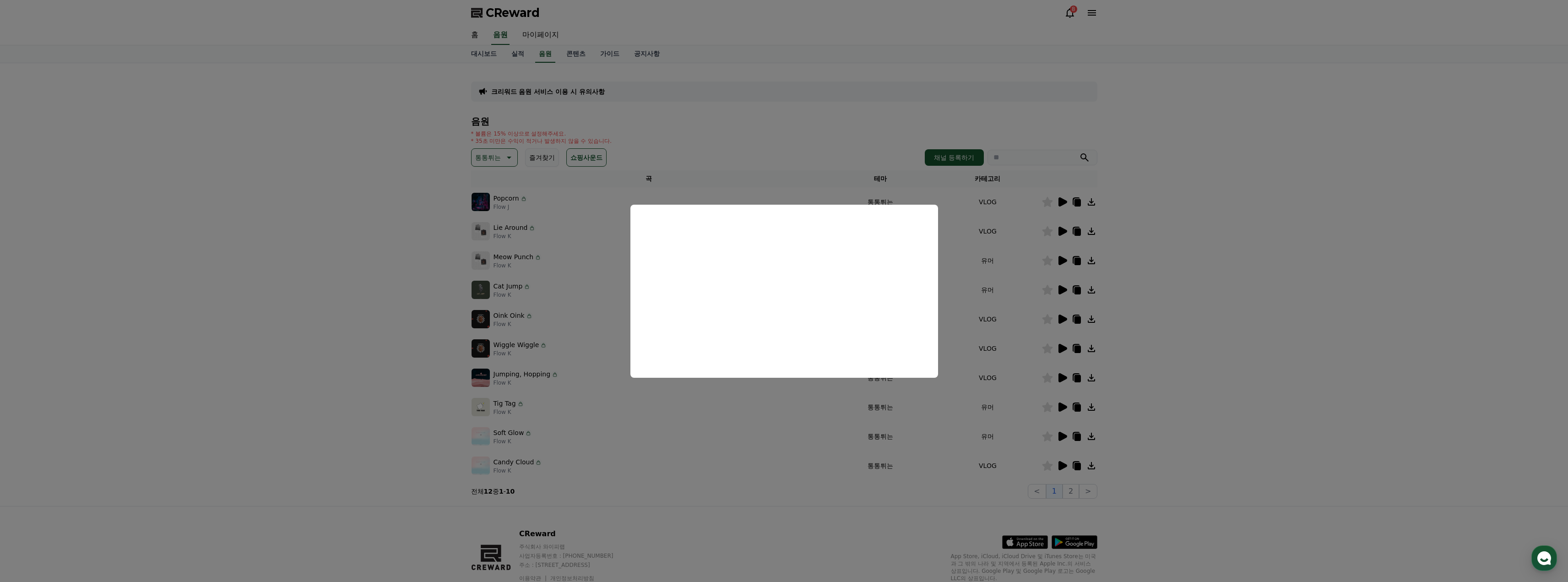
click at [1062, 320] on button "close modal" at bounding box center [784, 291] width 1568 height 582
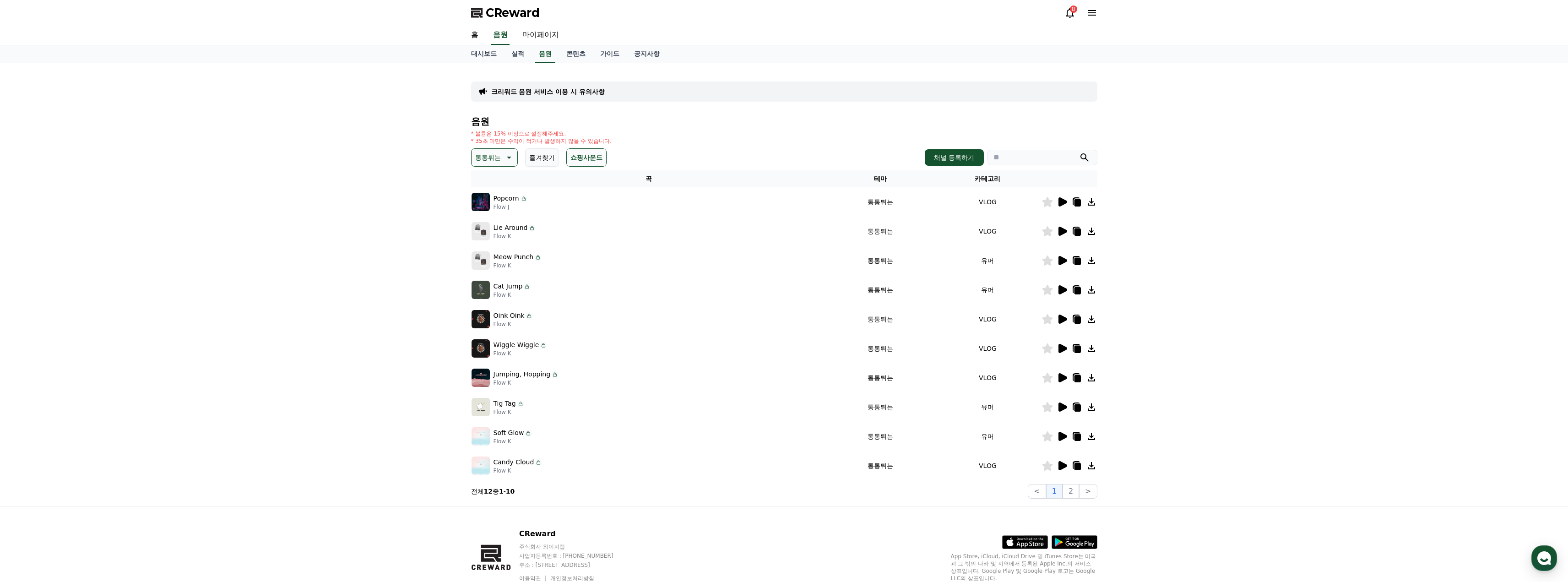
click at [1062, 320] on icon at bounding box center [1062, 319] width 9 height 9
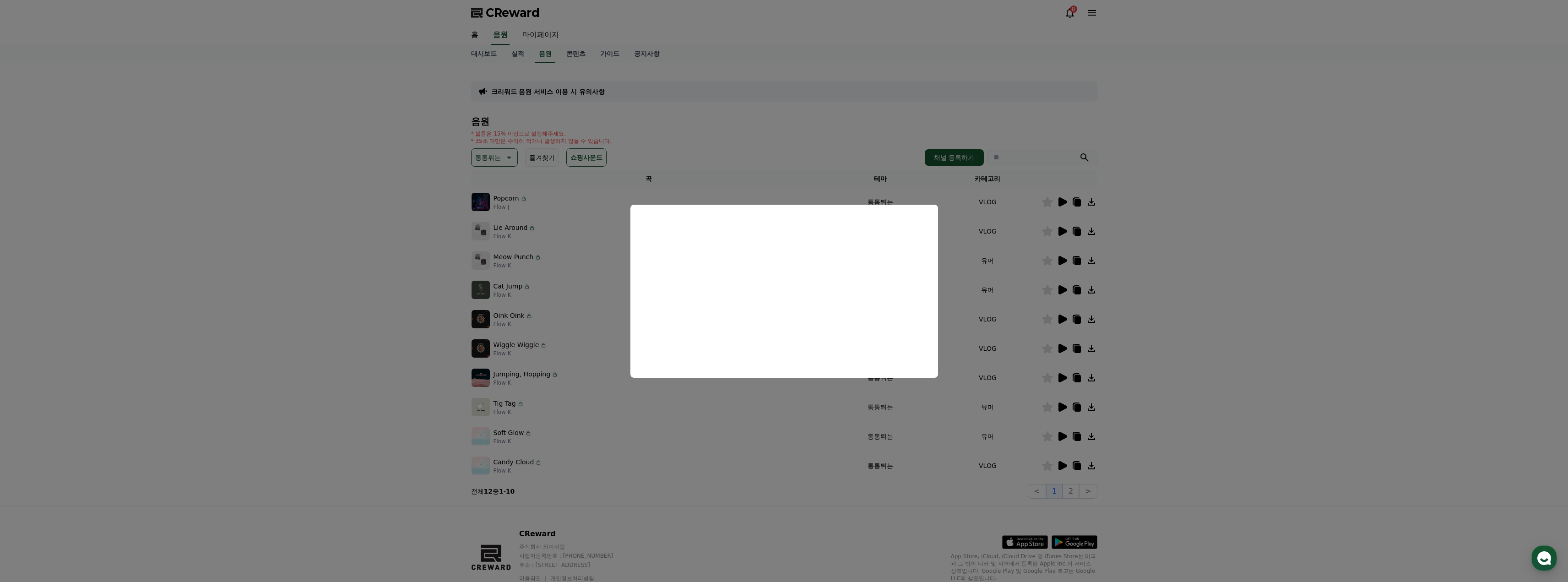
click at [1064, 350] on button "close modal" at bounding box center [784, 291] width 1568 height 582
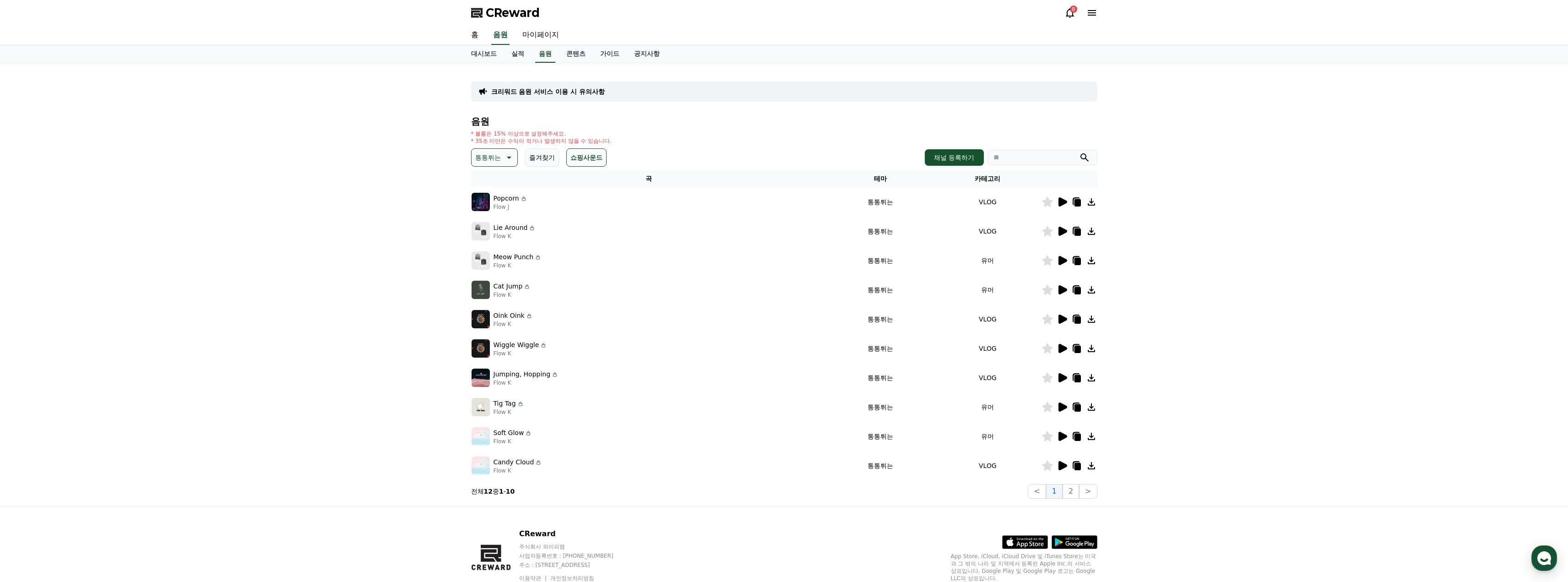
click at [1064, 350] on icon at bounding box center [1062, 348] width 9 height 9
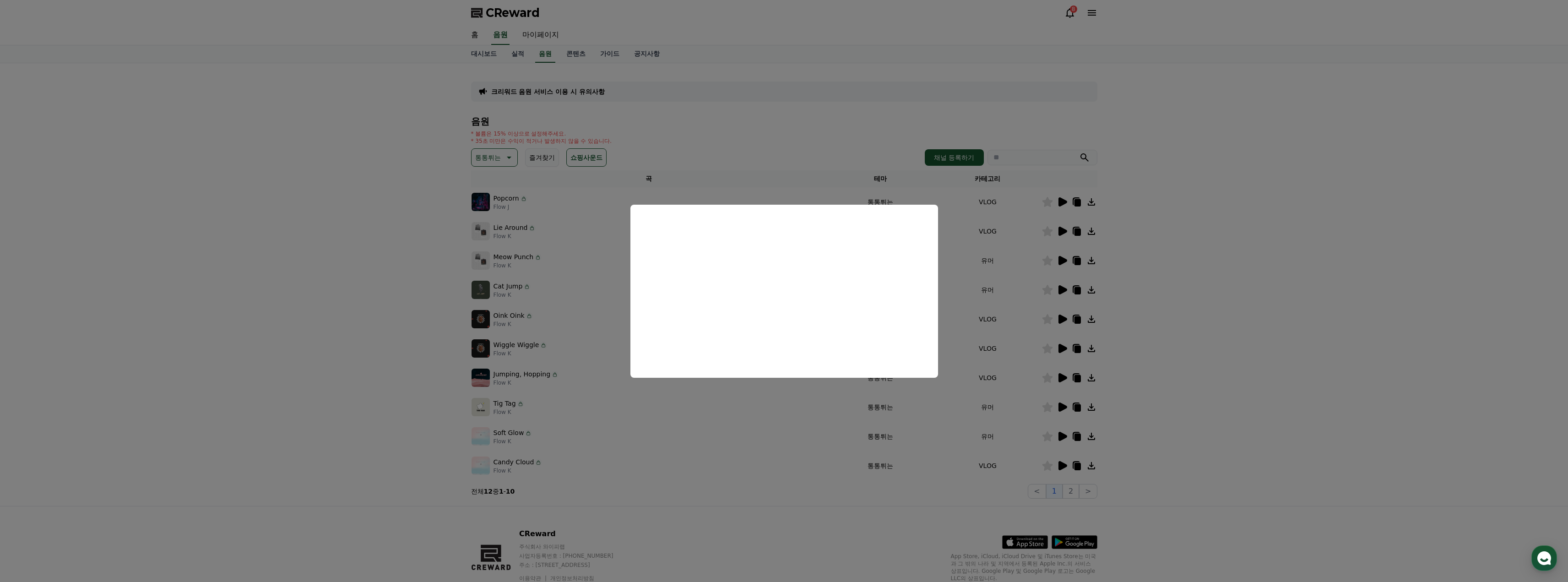
click at [1064, 377] on button "close modal" at bounding box center [784, 291] width 1568 height 582
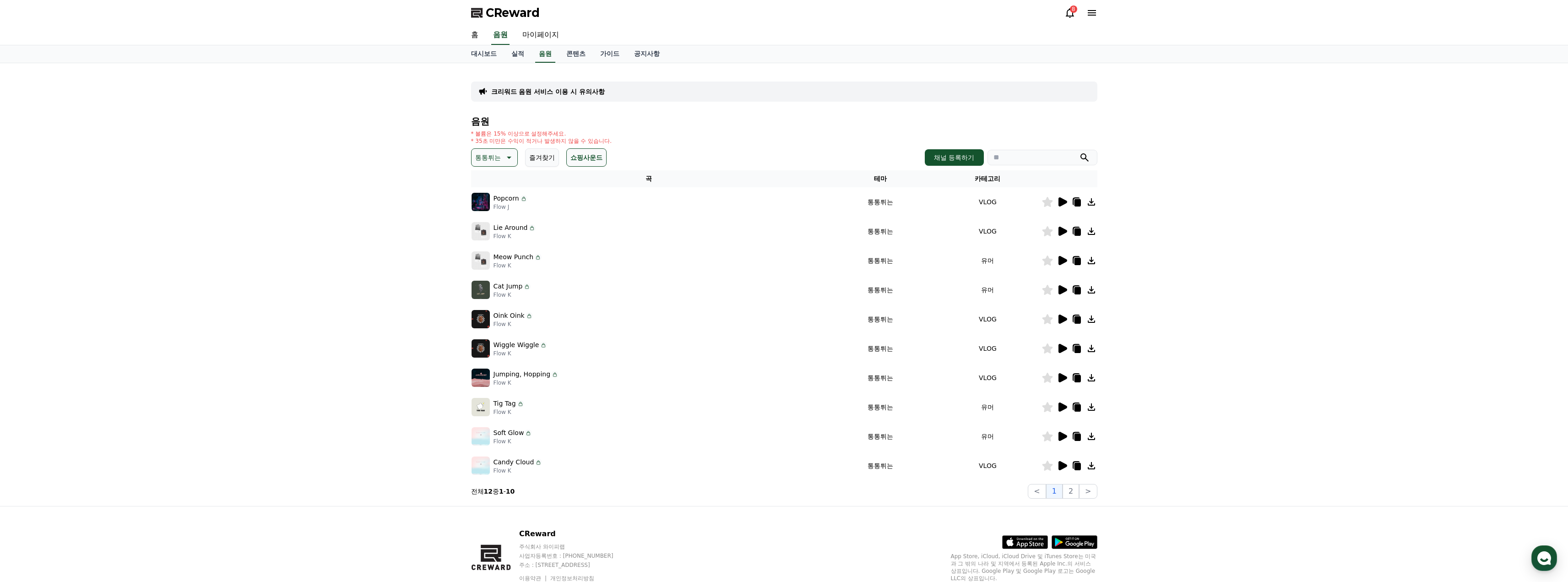
click at [1064, 377] on icon at bounding box center [1062, 377] width 9 height 9
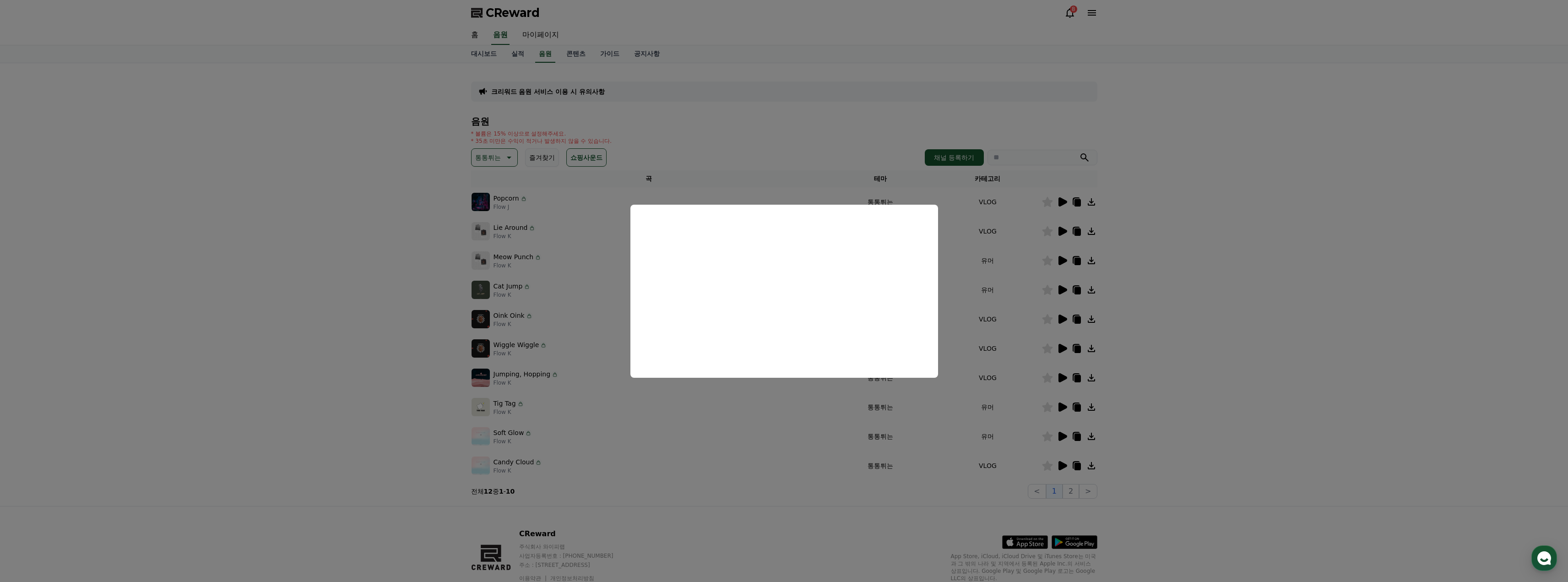
click at [1066, 408] on button "close modal" at bounding box center [784, 291] width 1568 height 582
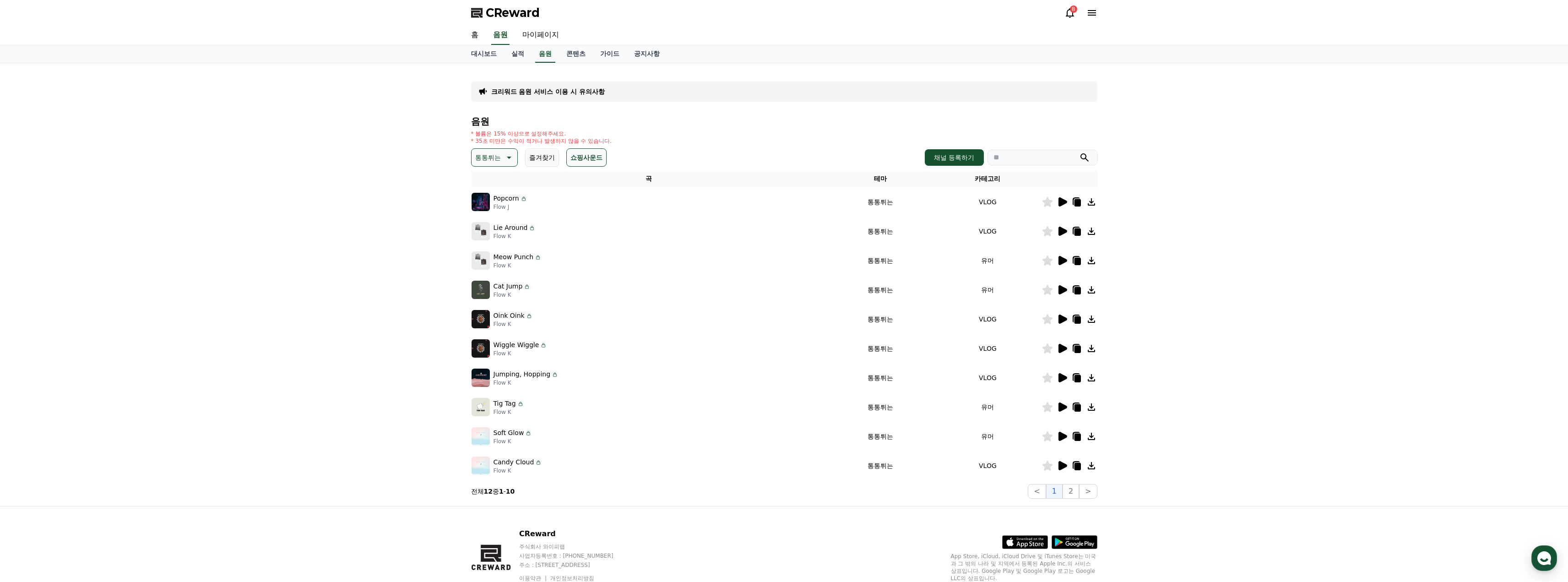
click at [1066, 408] on icon at bounding box center [1062, 407] width 9 height 9
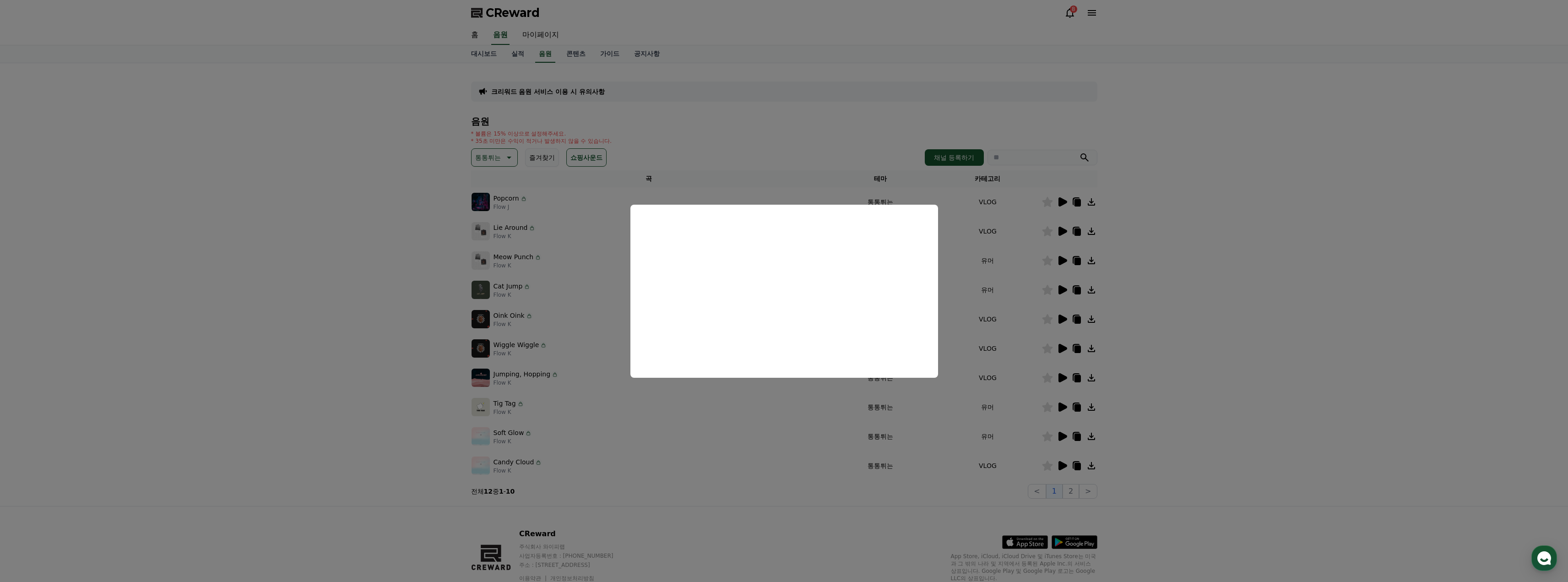
click at [1089, 407] on button "close modal" at bounding box center [784, 291] width 1568 height 582
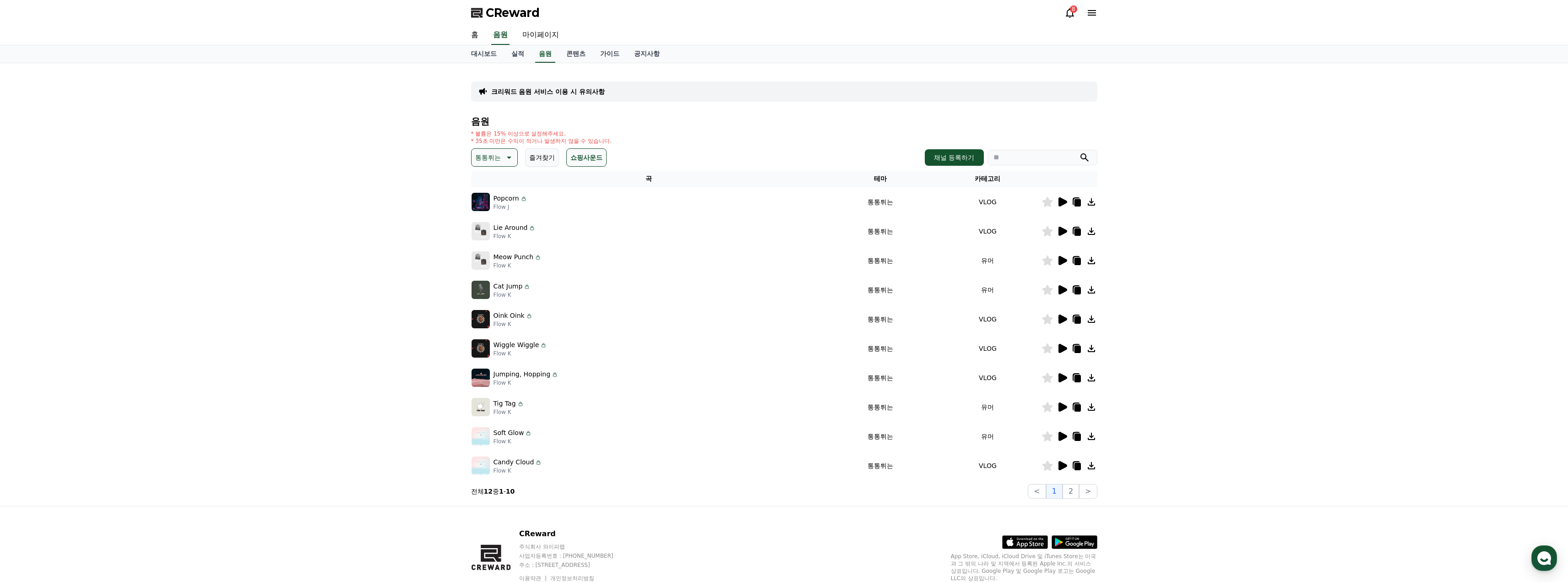
click at [1061, 437] on icon at bounding box center [1062, 436] width 9 height 9
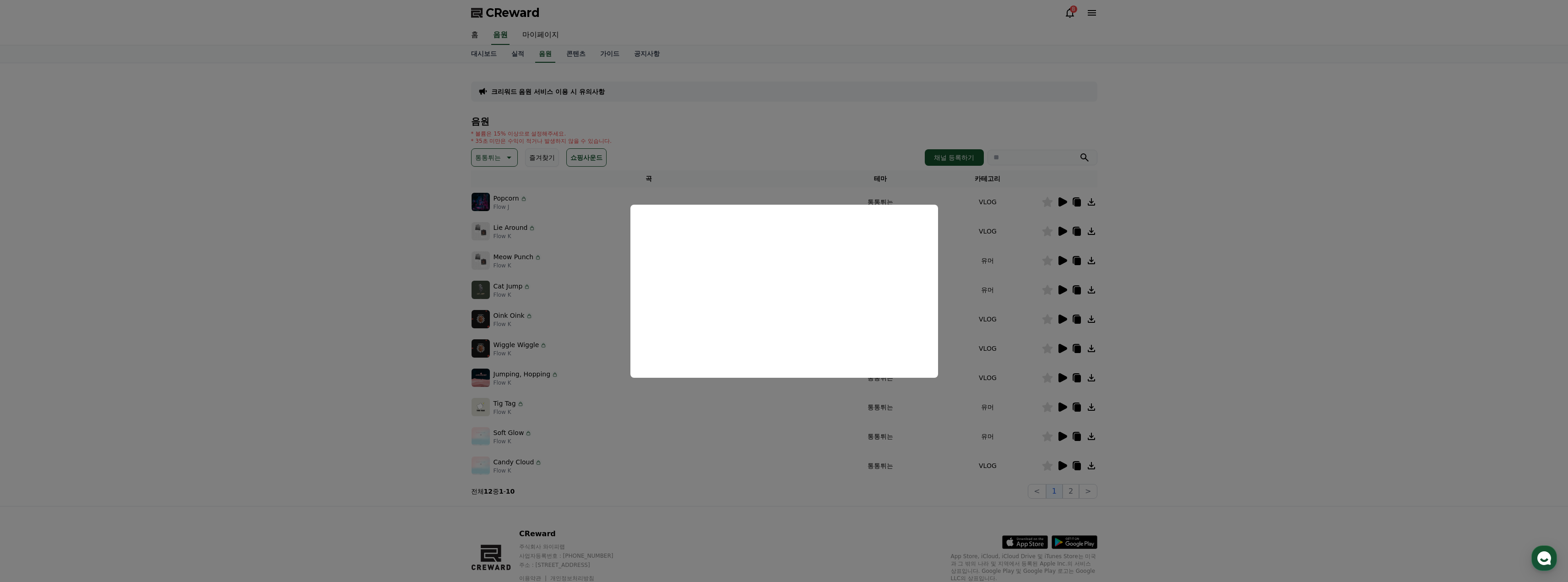
click at [1070, 486] on button "close modal" at bounding box center [784, 291] width 1568 height 582
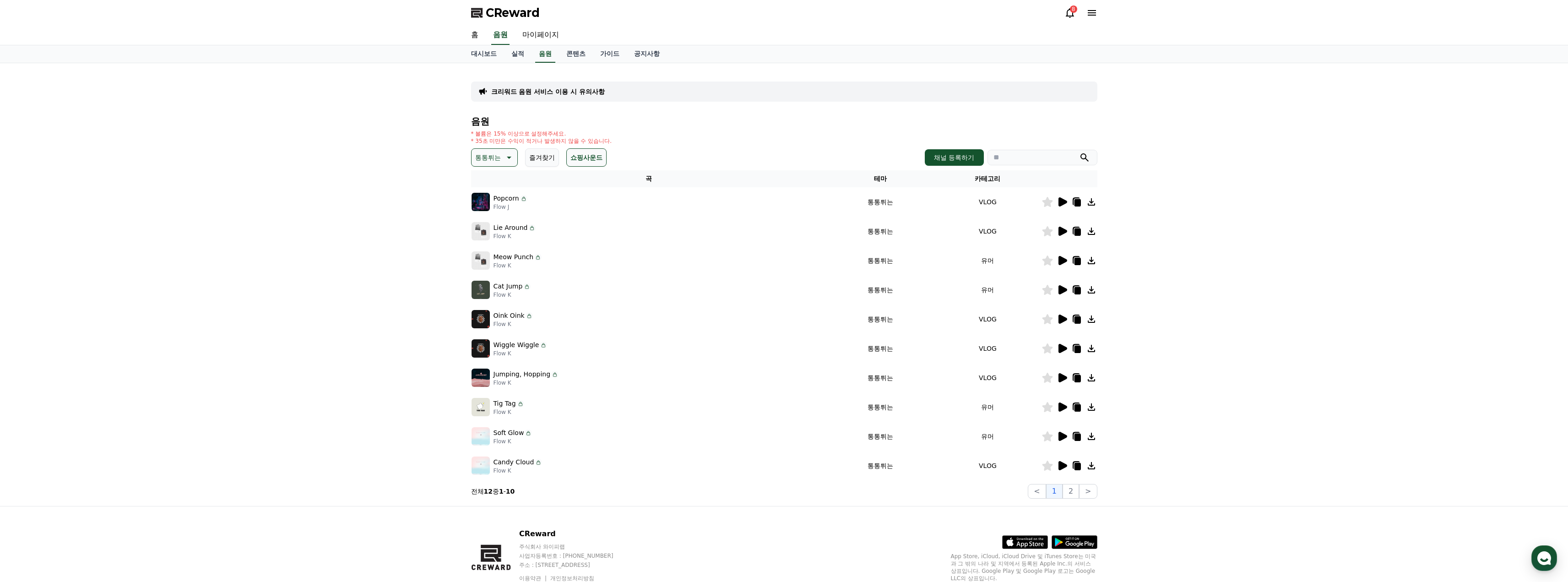
click at [1093, 408] on icon at bounding box center [1091, 407] width 11 height 11
click at [1073, 491] on button "2" at bounding box center [1070, 492] width 17 height 15
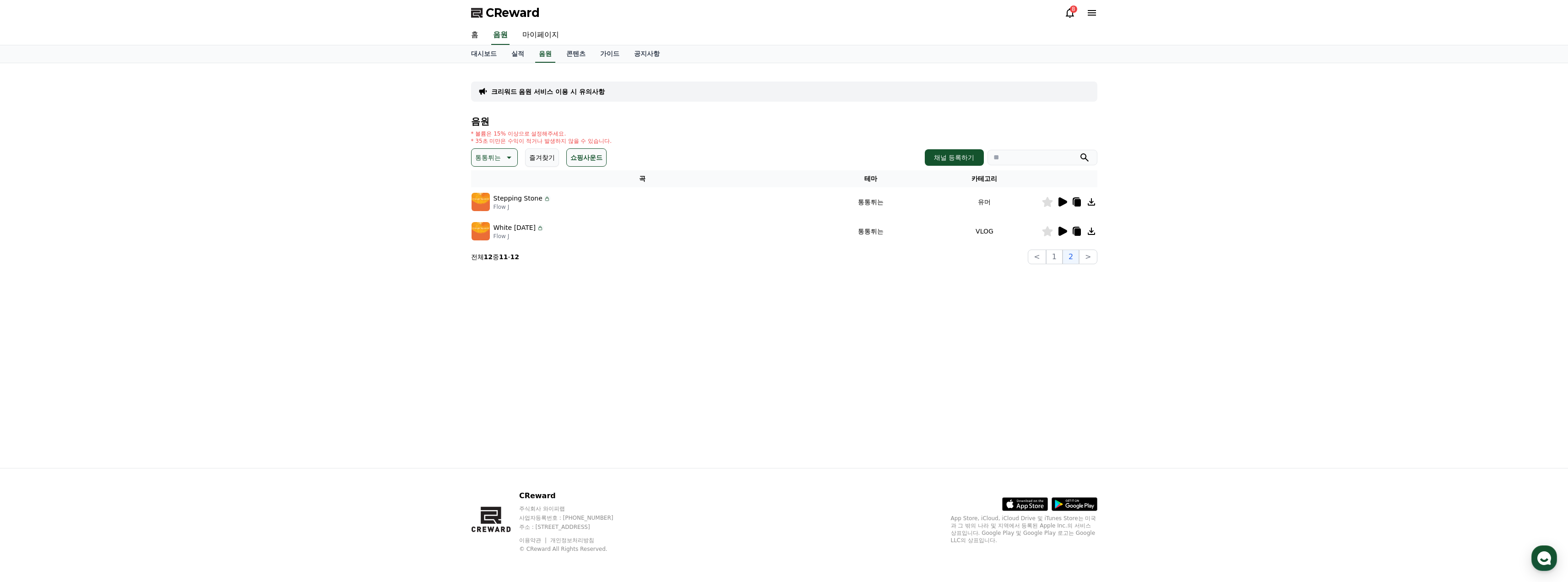
click at [1064, 202] on icon at bounding box center [1062, 202] width 9 height 9
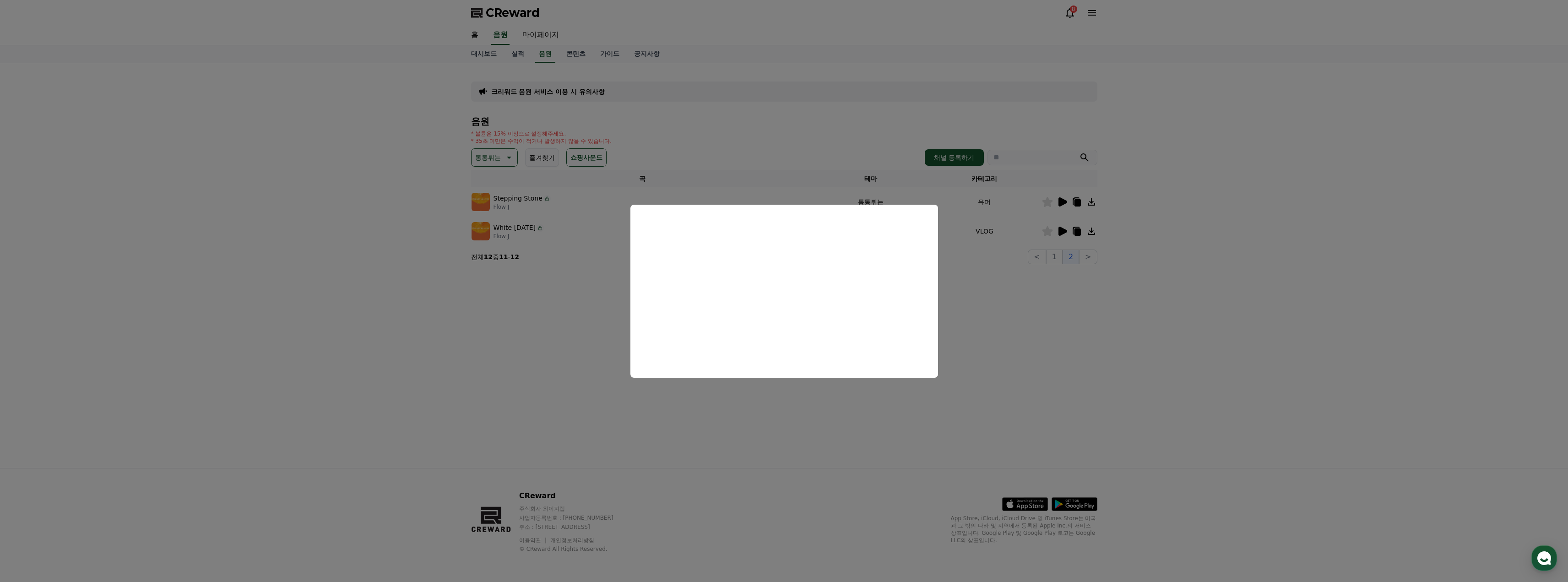
click at [1060, 232] on button "close modal" at bounding box center [784, 291] width 1568 height 582
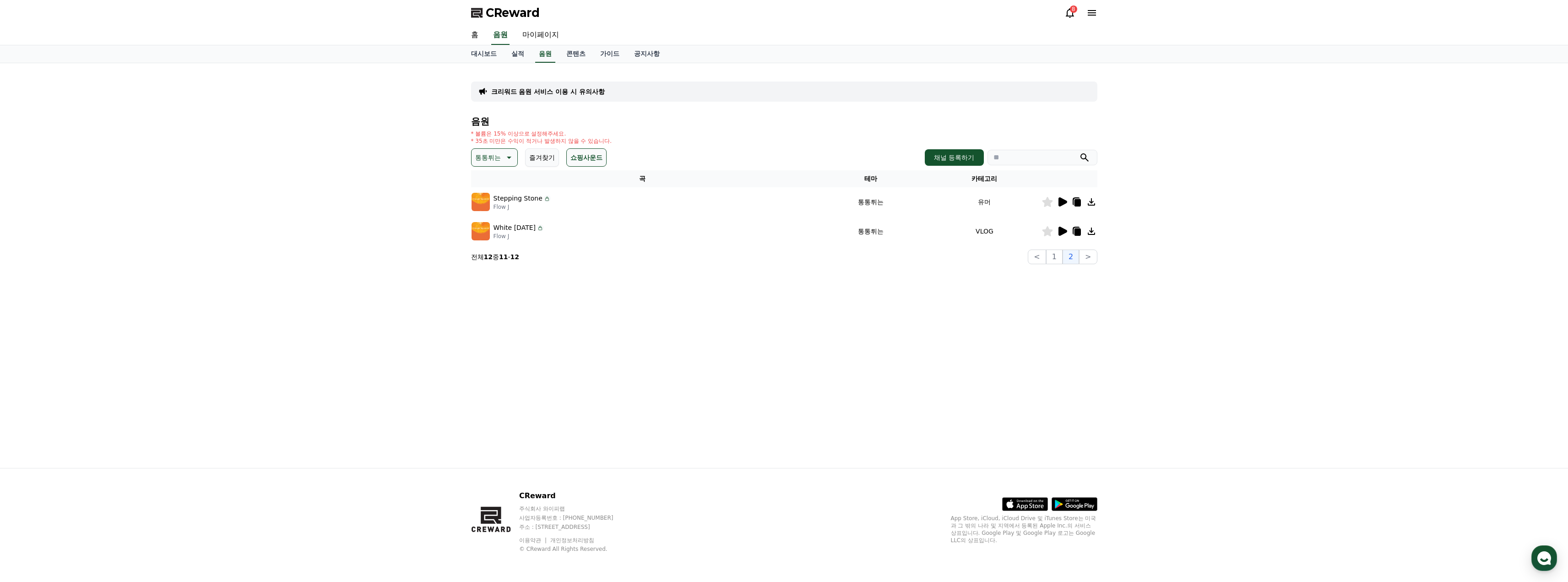
click at [1061, 231] on icon at bounding box center [1062, 231] width 9 height 9
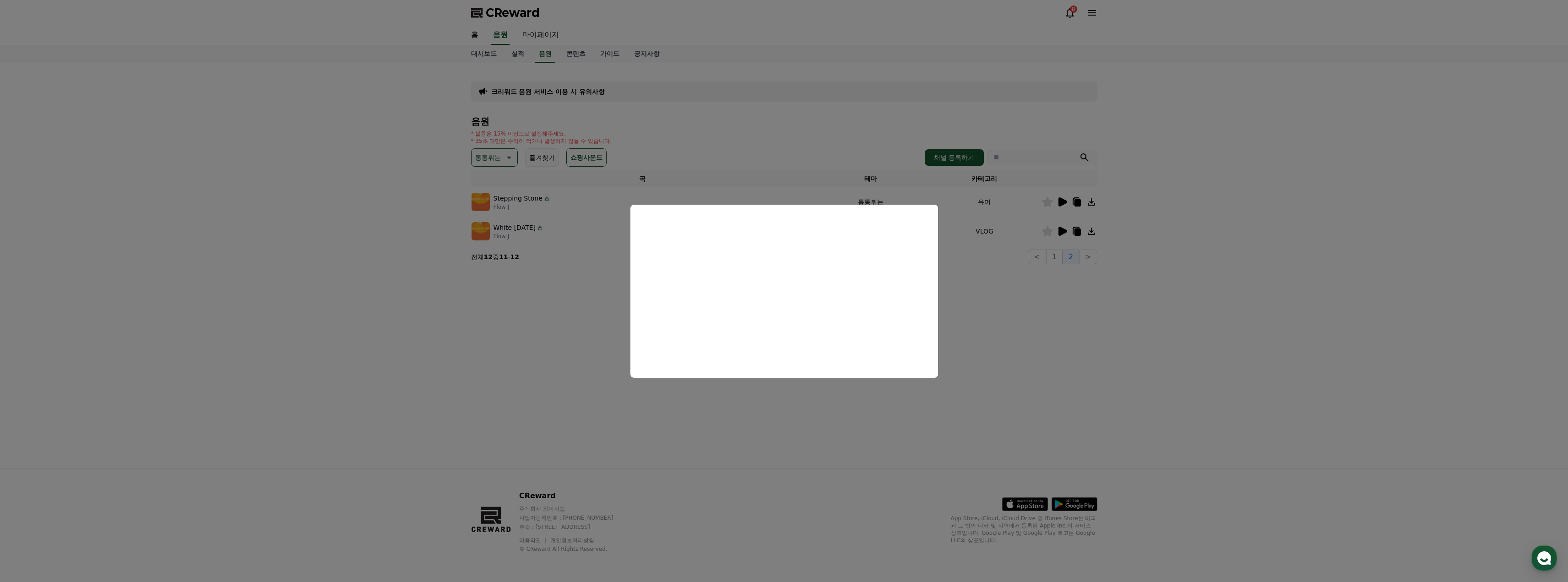
click at [1047, 353] on button "close modal" at bounding box center [784, 291] width 1568 height 582
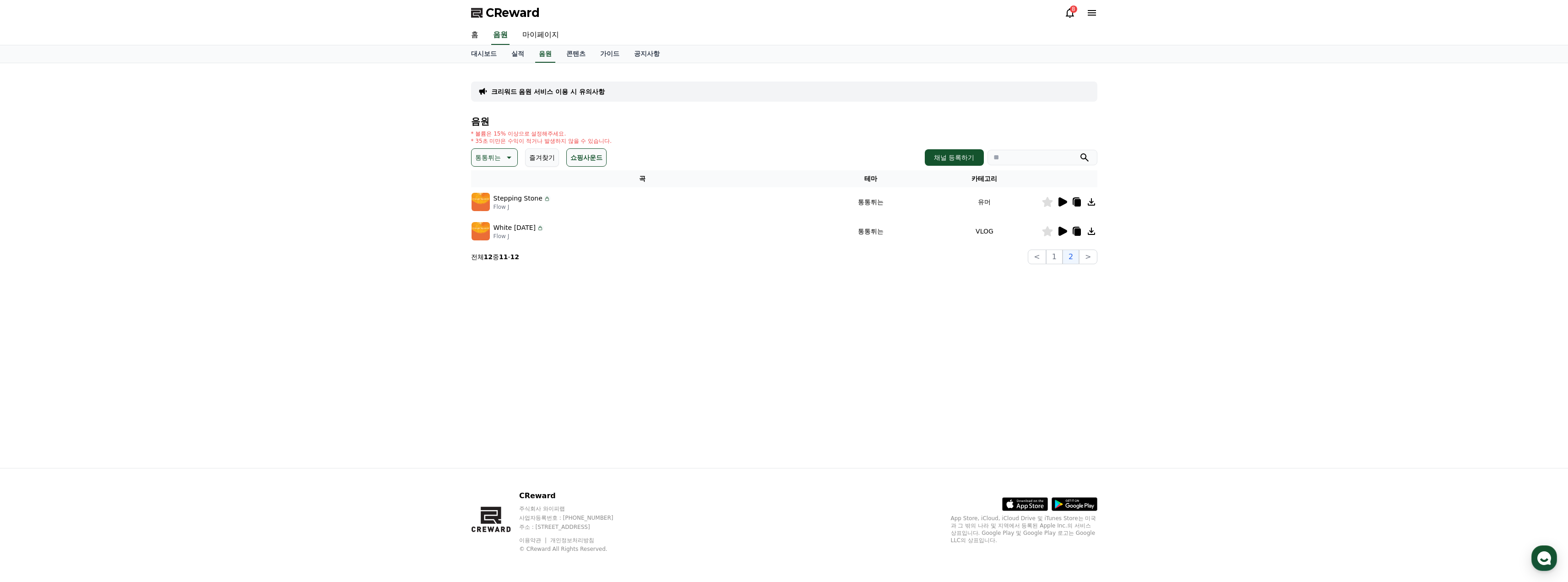
click at [1095, 230] on icon at bounding box center [1091, 231] width 11 height 11
